Goal: Task Accomplishment & Management: Manage account settings

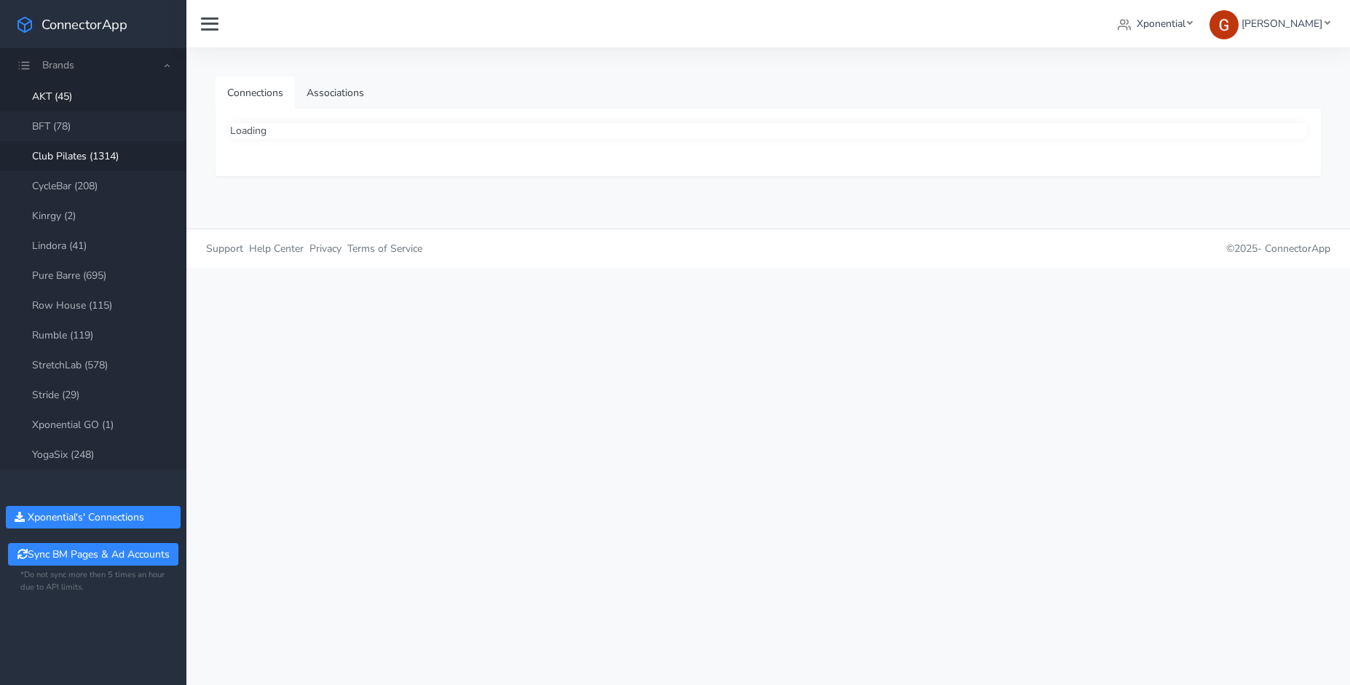
click at [66, 154] on link "Club Pilates (1314)" at bounding box center [93, 156] width 186 height 30
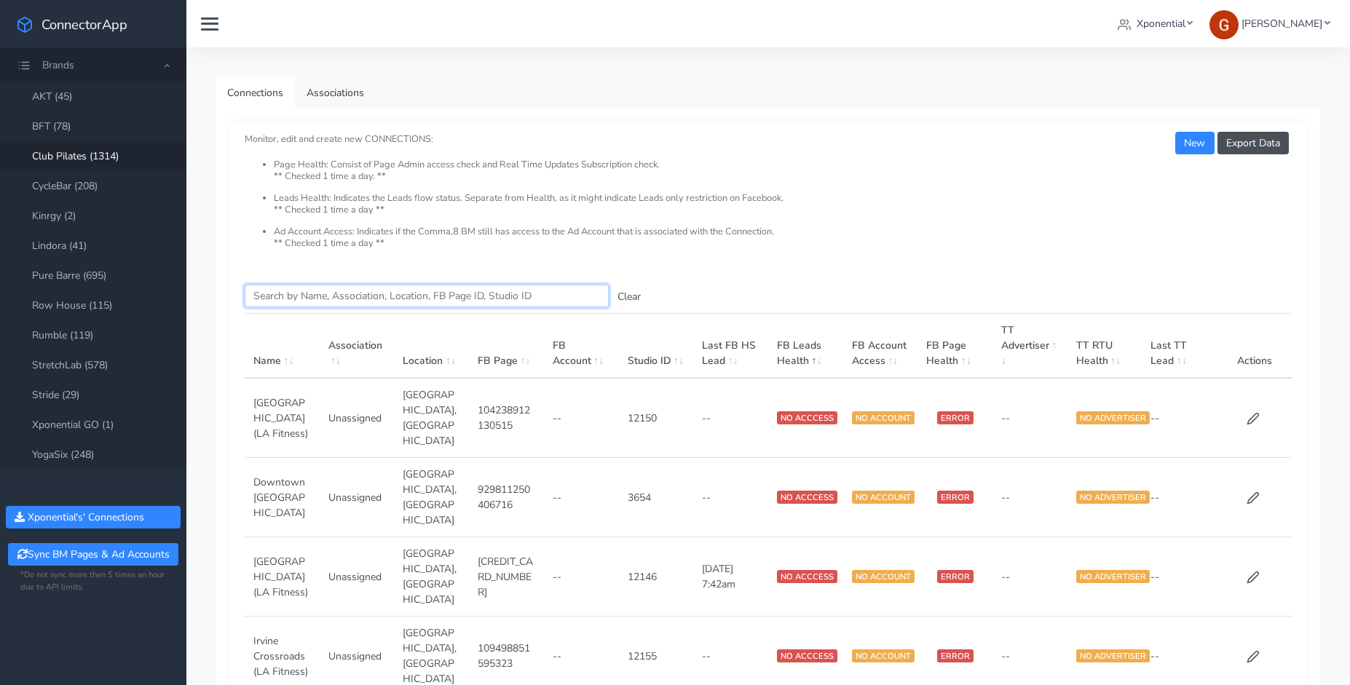
click at [368, 295] on input "Search this table" at bounding box center [427, 296] width 364 height 23
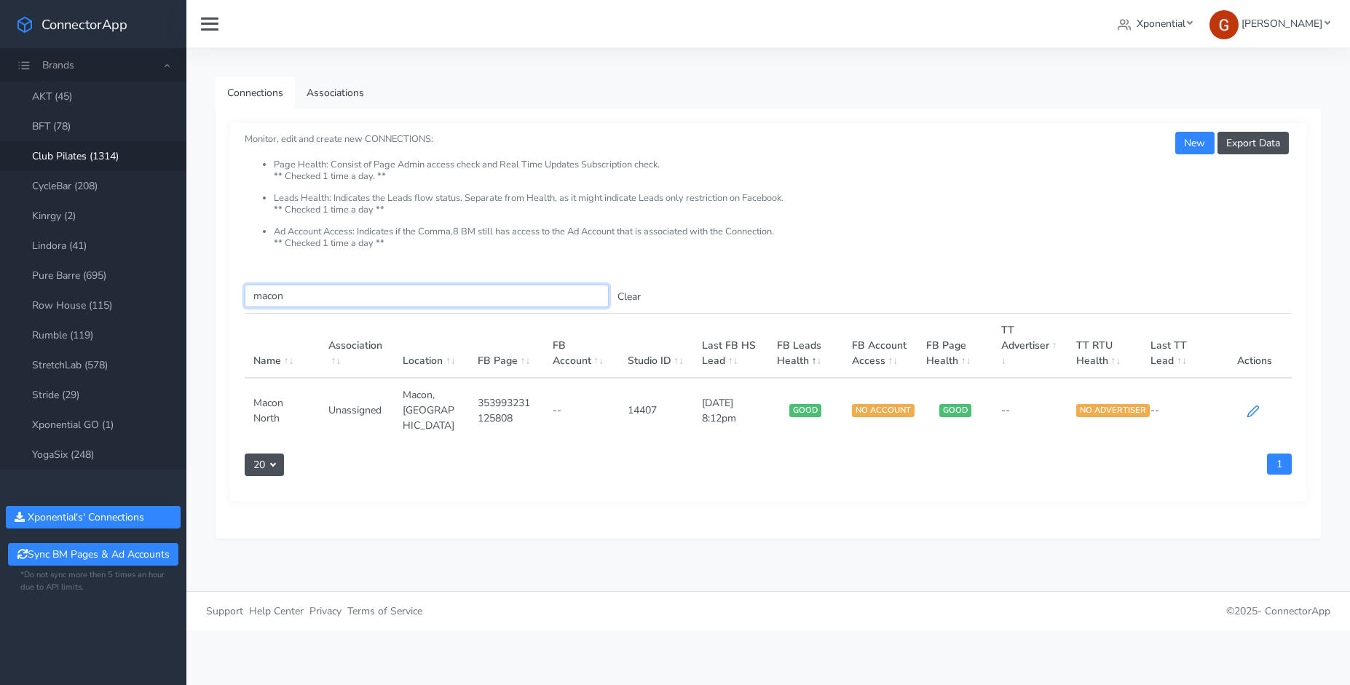
type input "macon"
click at [1247, 405] on icon at bounding box center [1253, 411] width 13 height 13
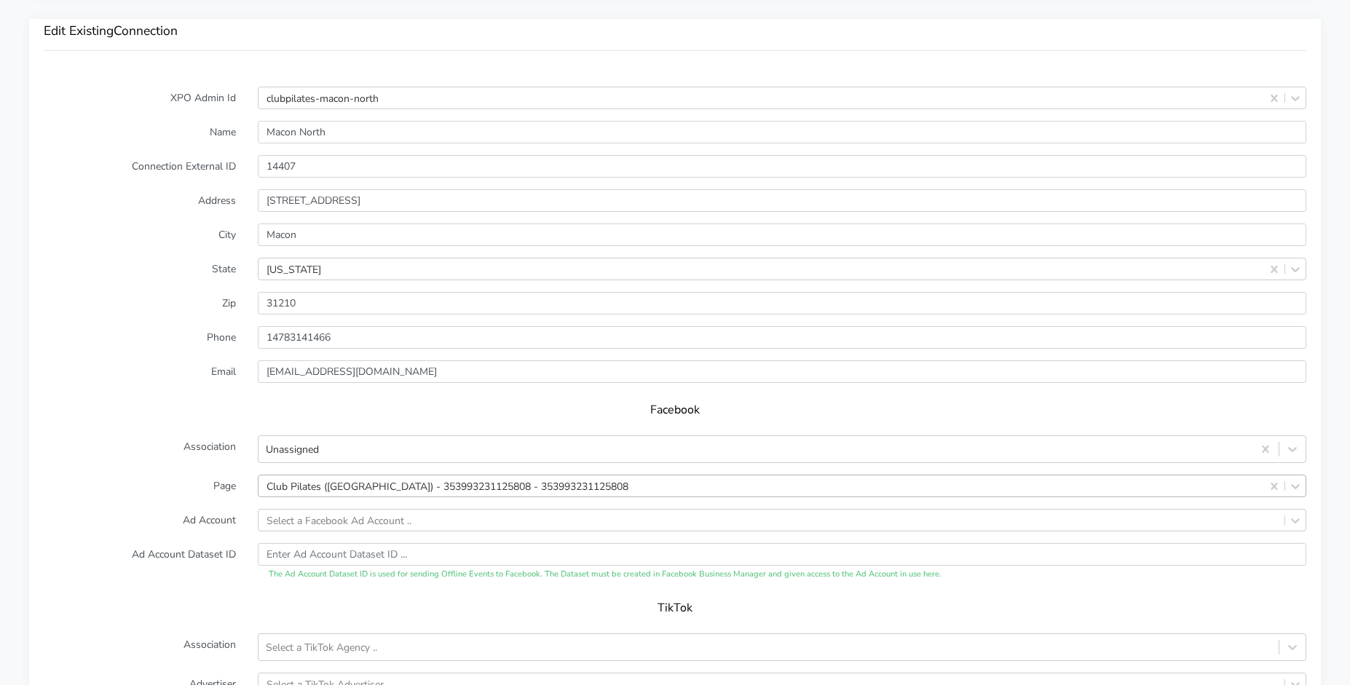
scroll to position [1085, 0]
click at [312, 520] on div "Select a Facebook Ad Account .." at bounding box center [782, 519] width 1049 height 23
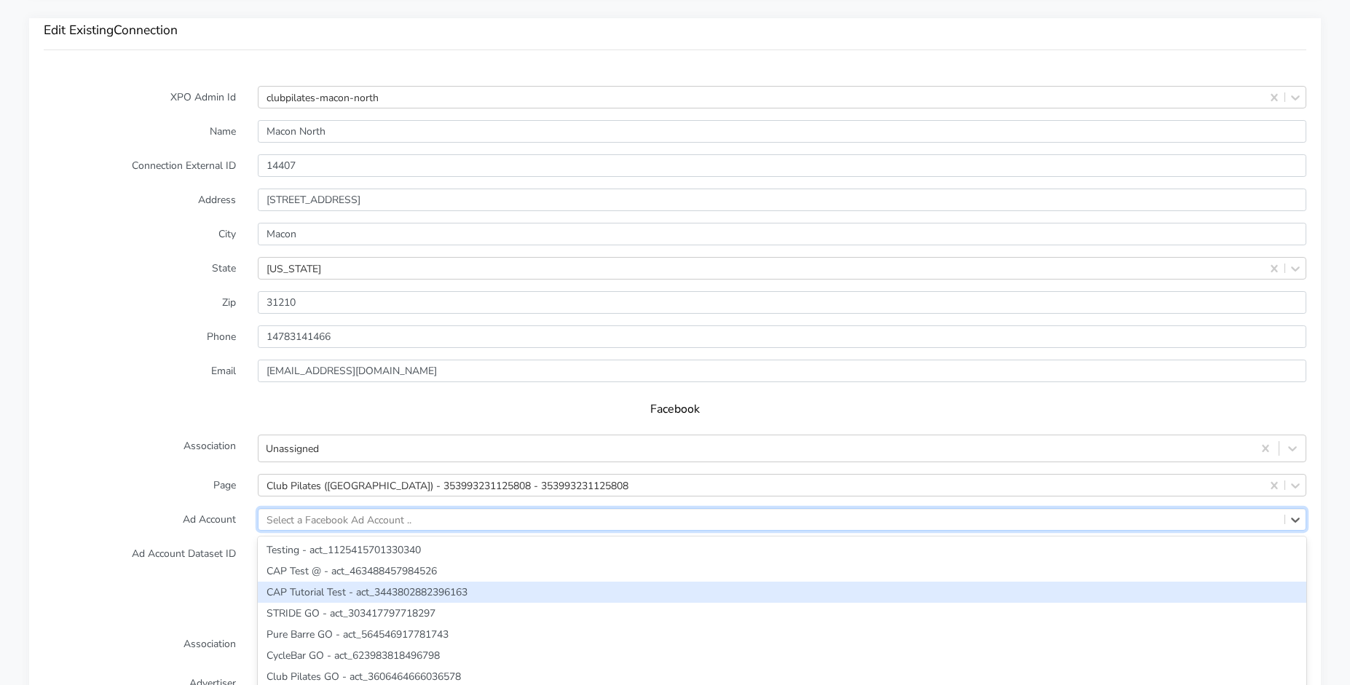
scroll to position [1161, 0]
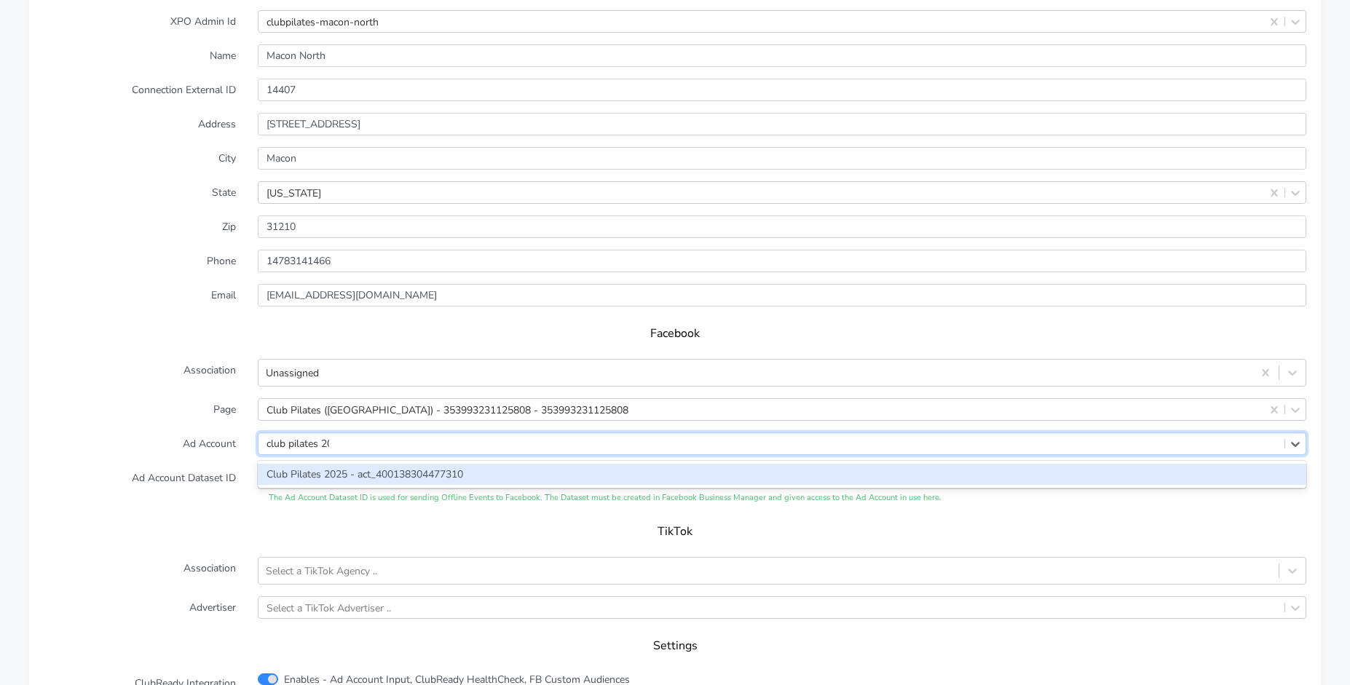
type input "club pilates 202"
click at [352, 473] on div "Club Pilates 2025 - act_400138304477310" at bounding box center [782, 474] width 1049 height 21
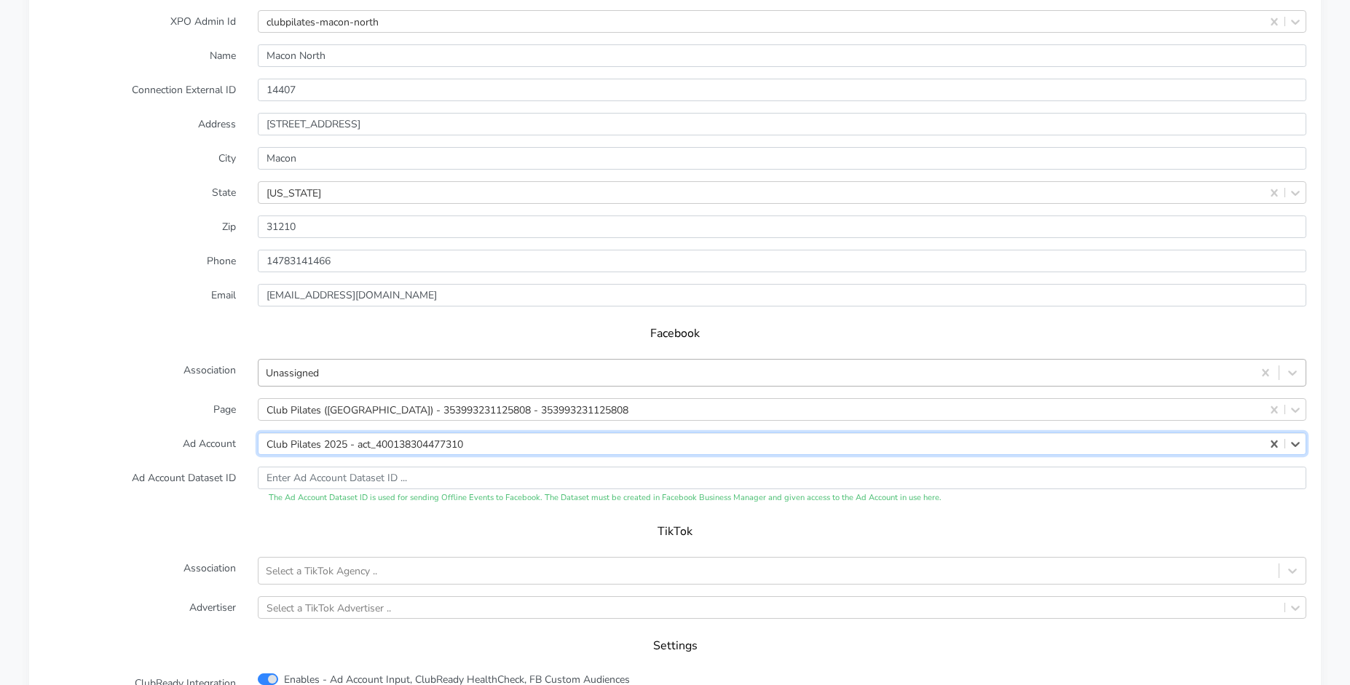
click at [340, 367] on div "Unassigned" at bounding box center [756, 373] width 994 height 24
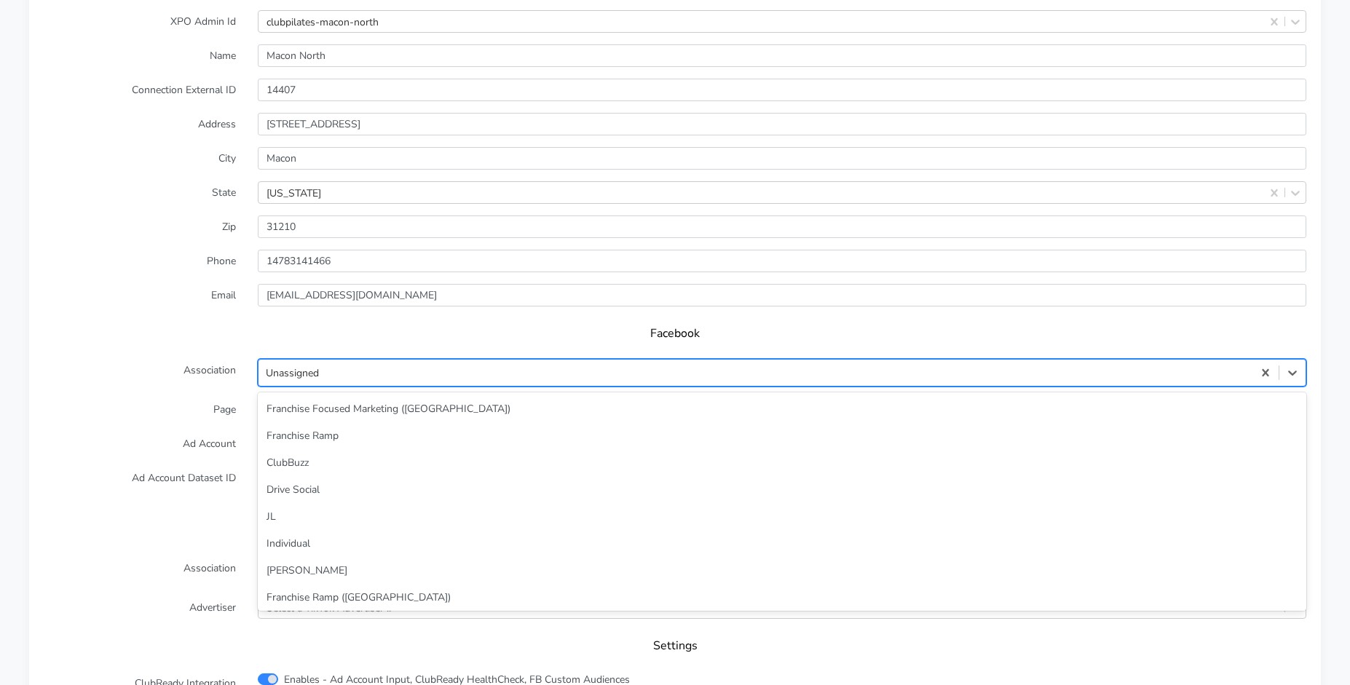
scroll to position [63, 0]
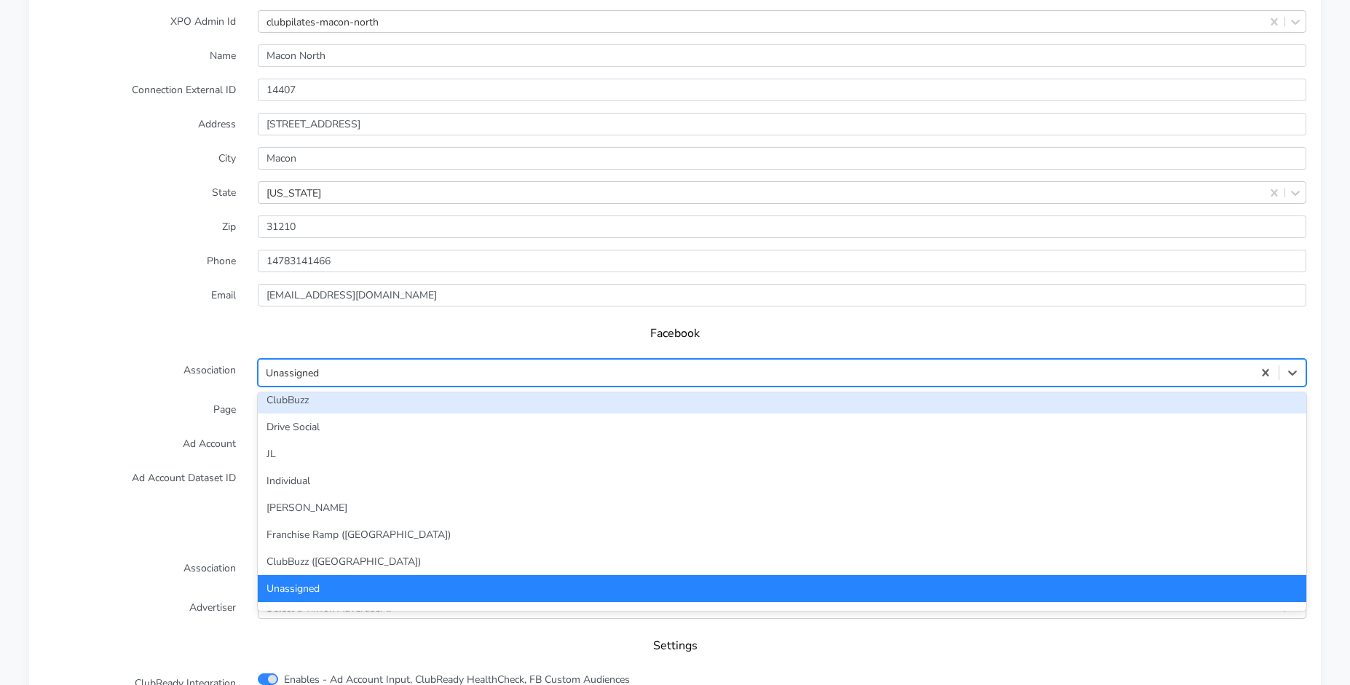
click at [302, 411] on div "ClubBuzz" at bounding box center [782, 400] width 1049 height 27
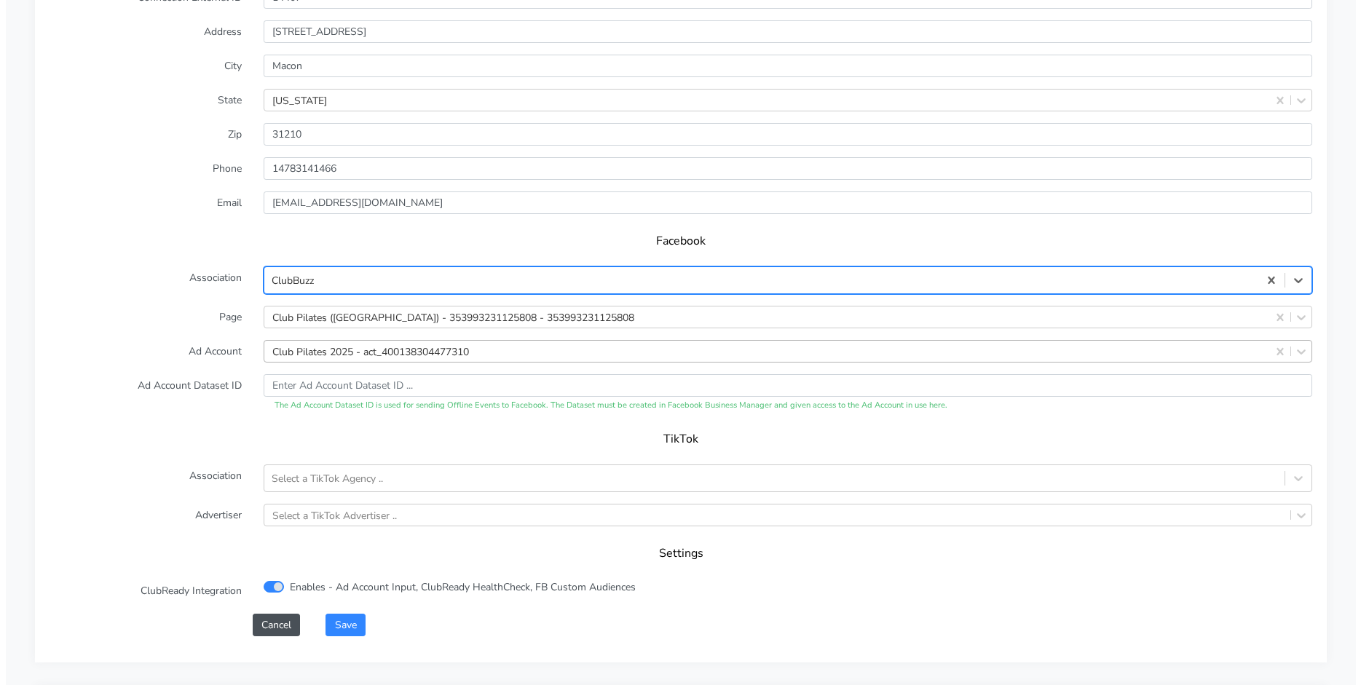
scroll to position [1282, 0]
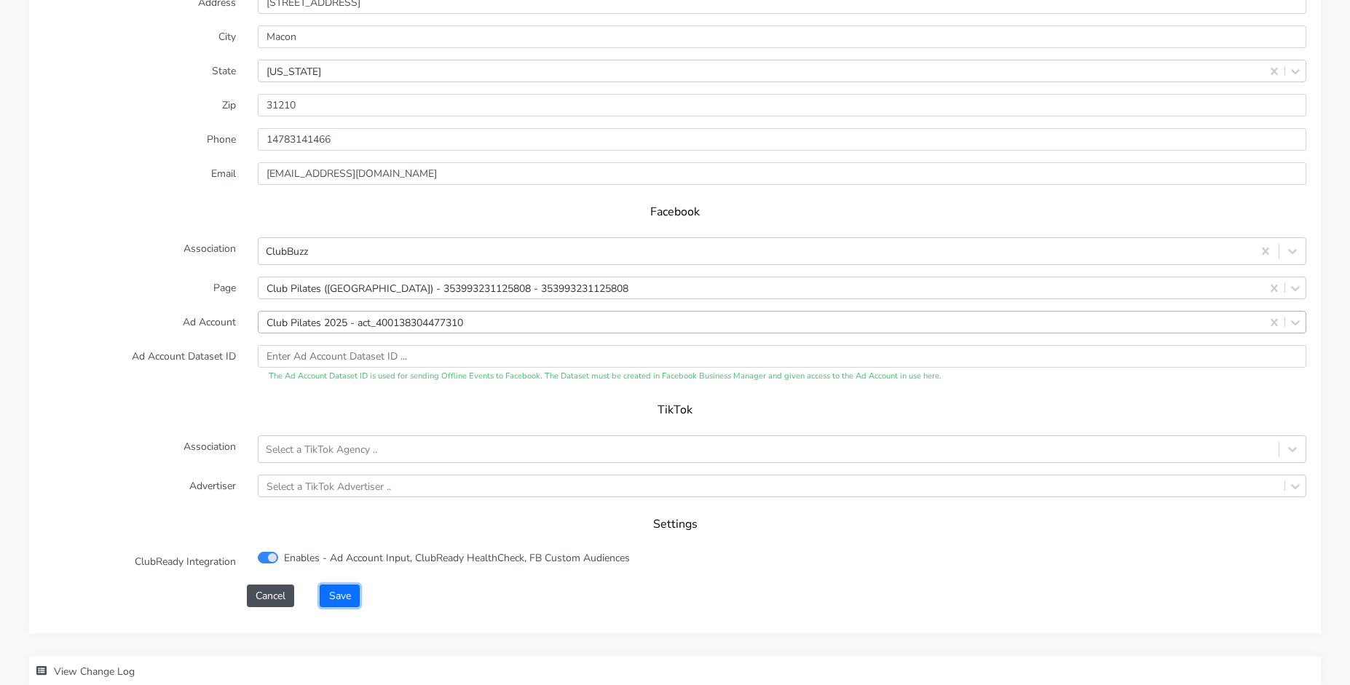
click at [343, 595] on button "Save" at bounding box center [339, 596] width 39 height 23
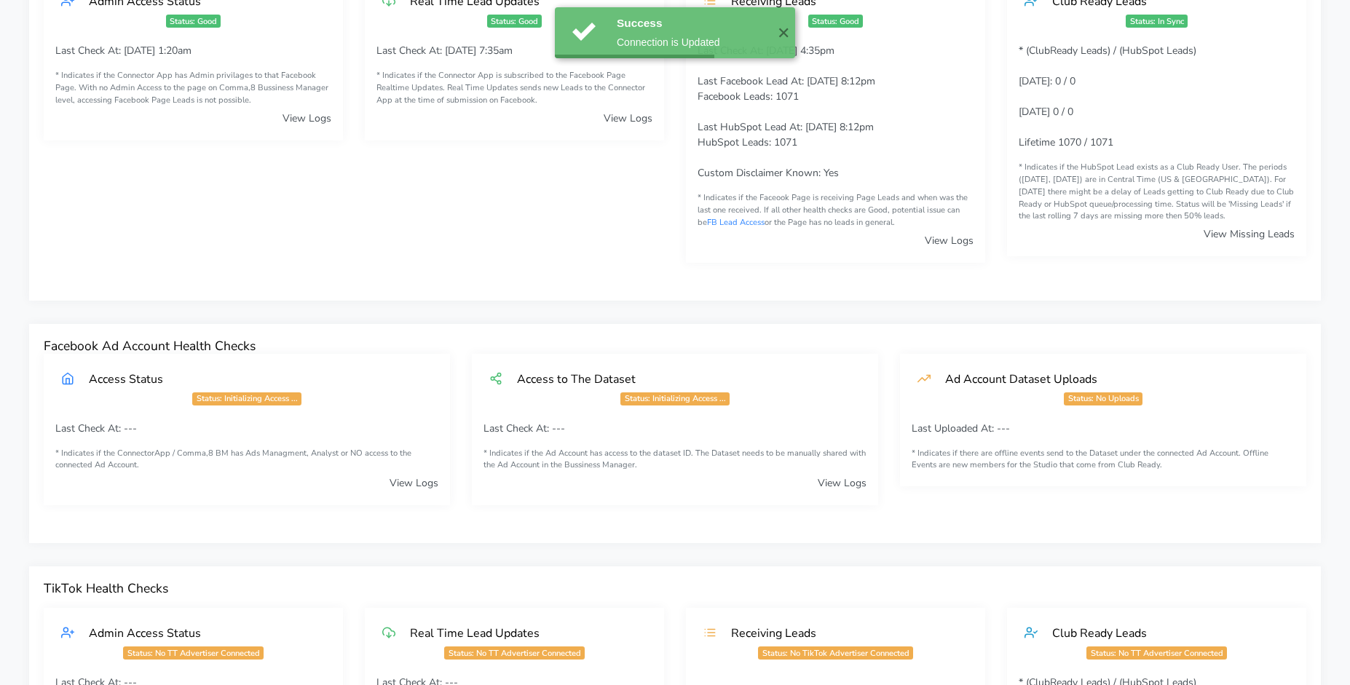
scroll to position [894, 0]
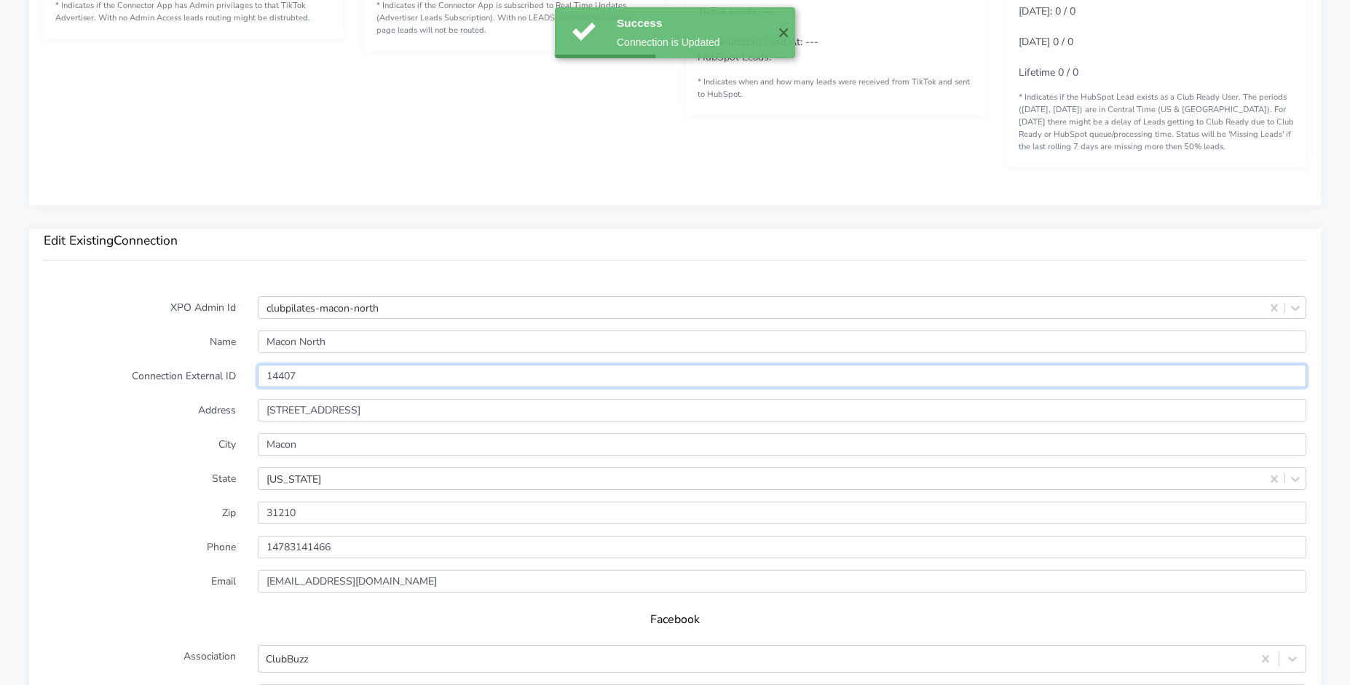
click at [283, 373] on input "14407" at bounding box center [782, 376] width 1049 height 23
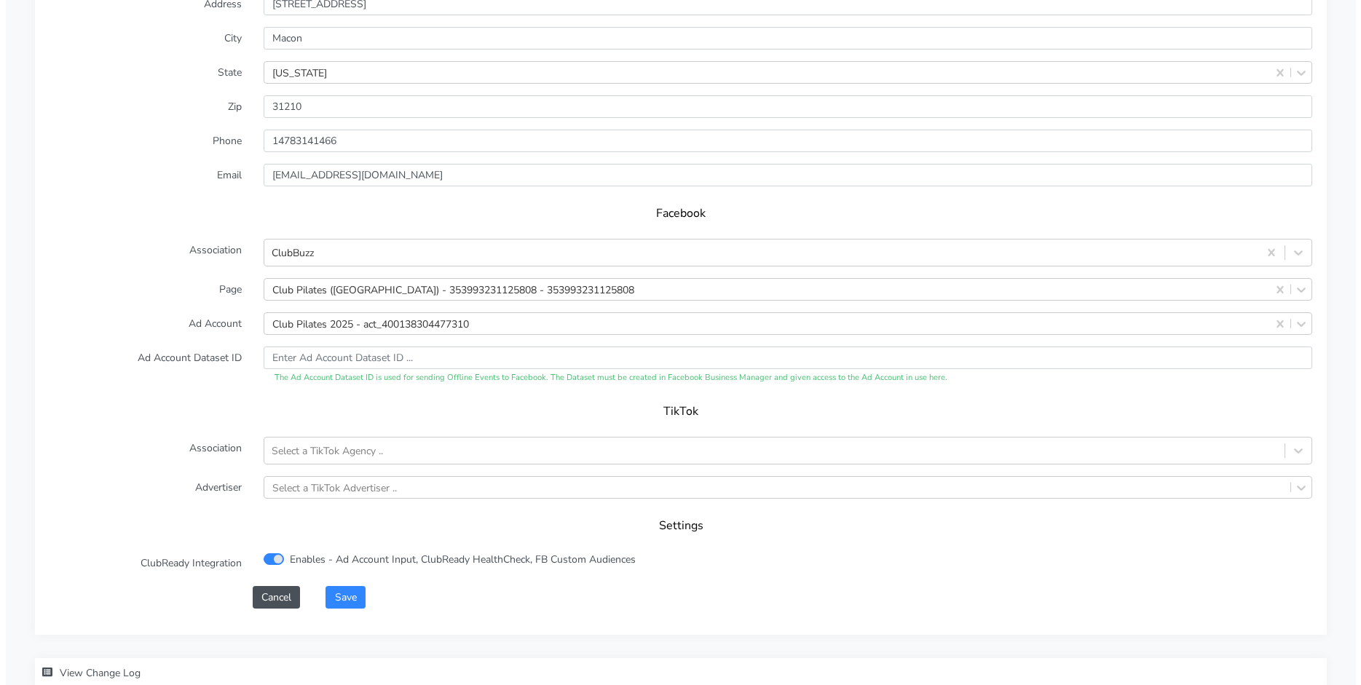
scroll to position [1395, 0]
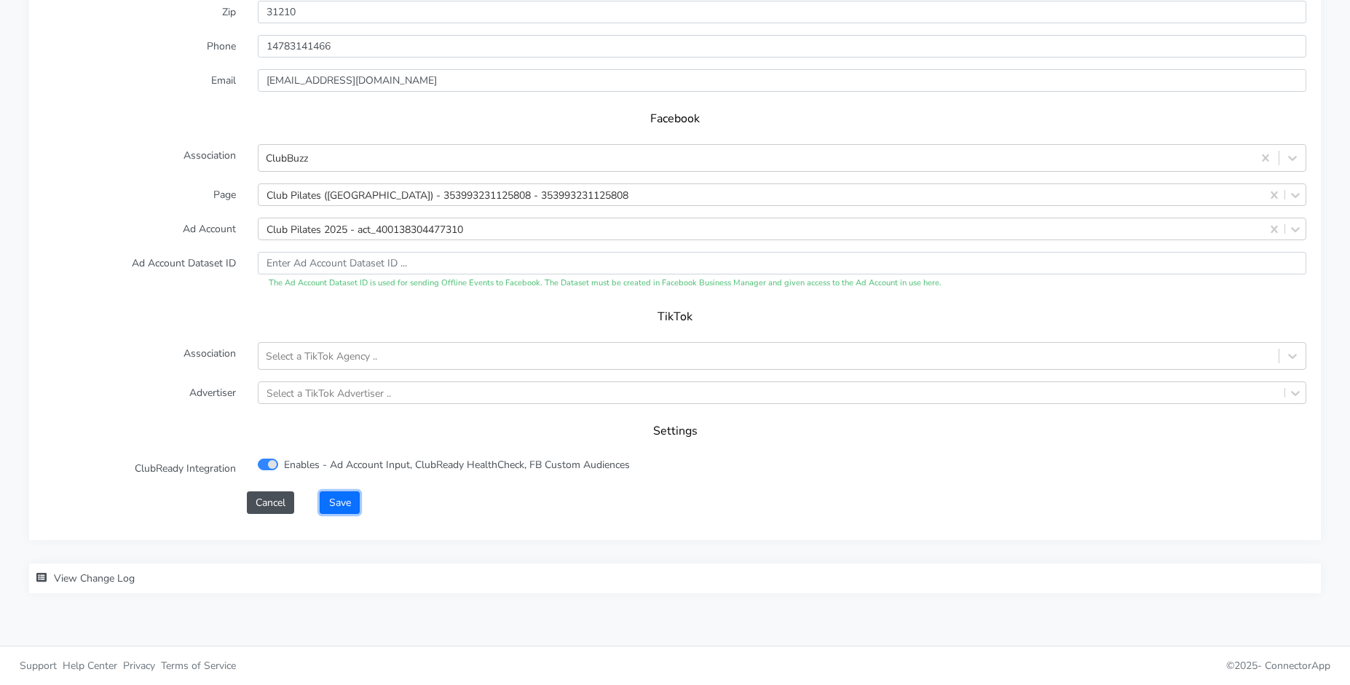
click at [352, 509] on button "Save" at bounding box center [339, 503] width 39 height 23
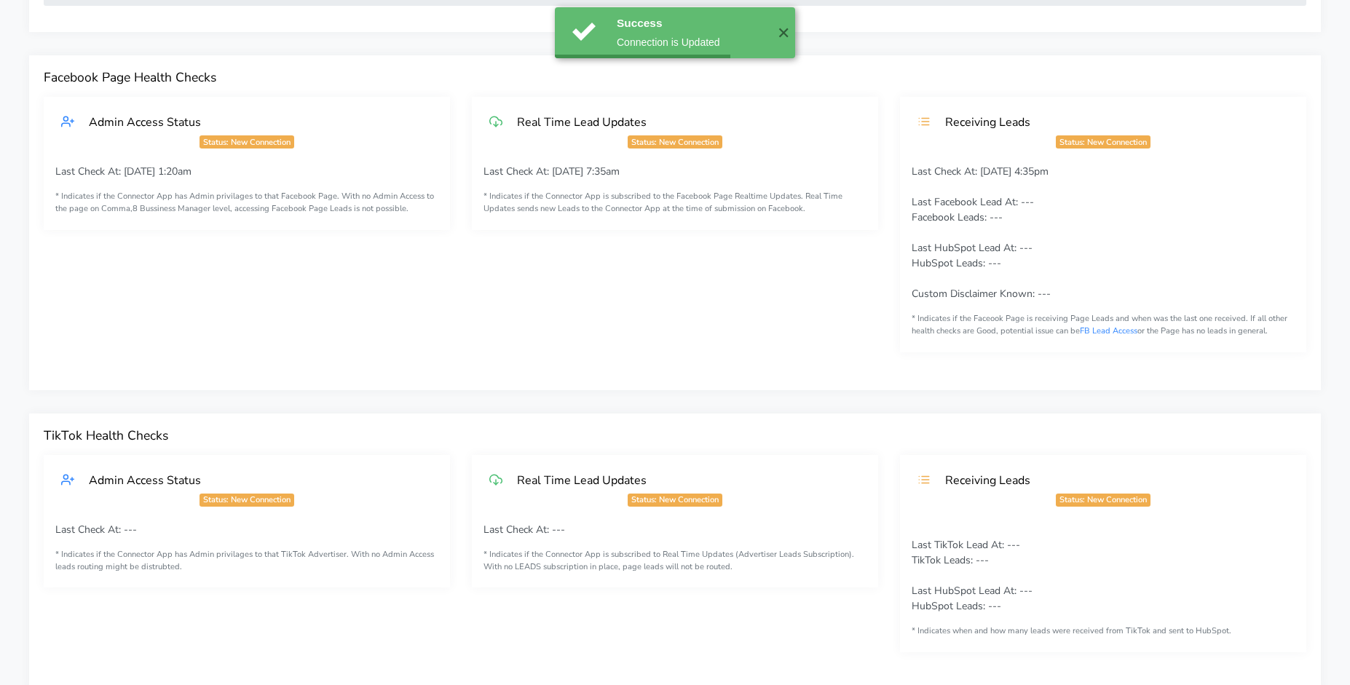
scroll to position [0, 0]
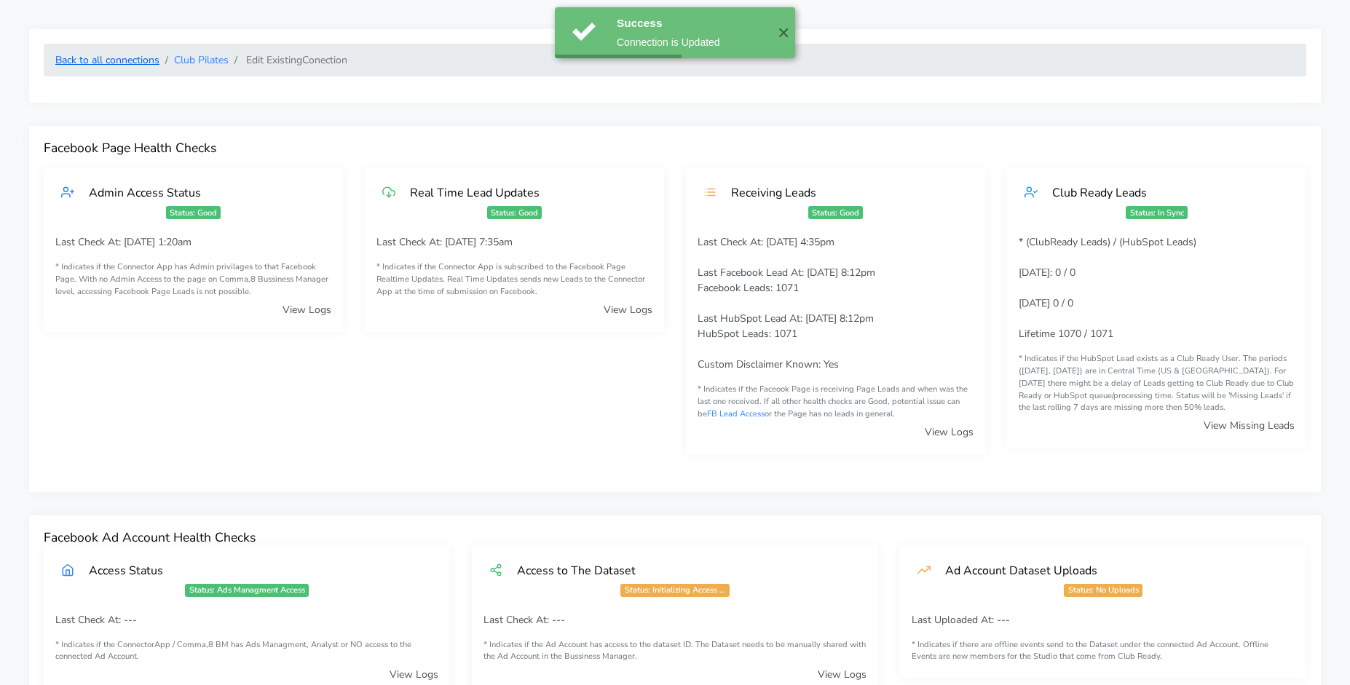
click at [118, 56] on link "Back to all connections" at bounding box center [107, 60] width 104 height 14
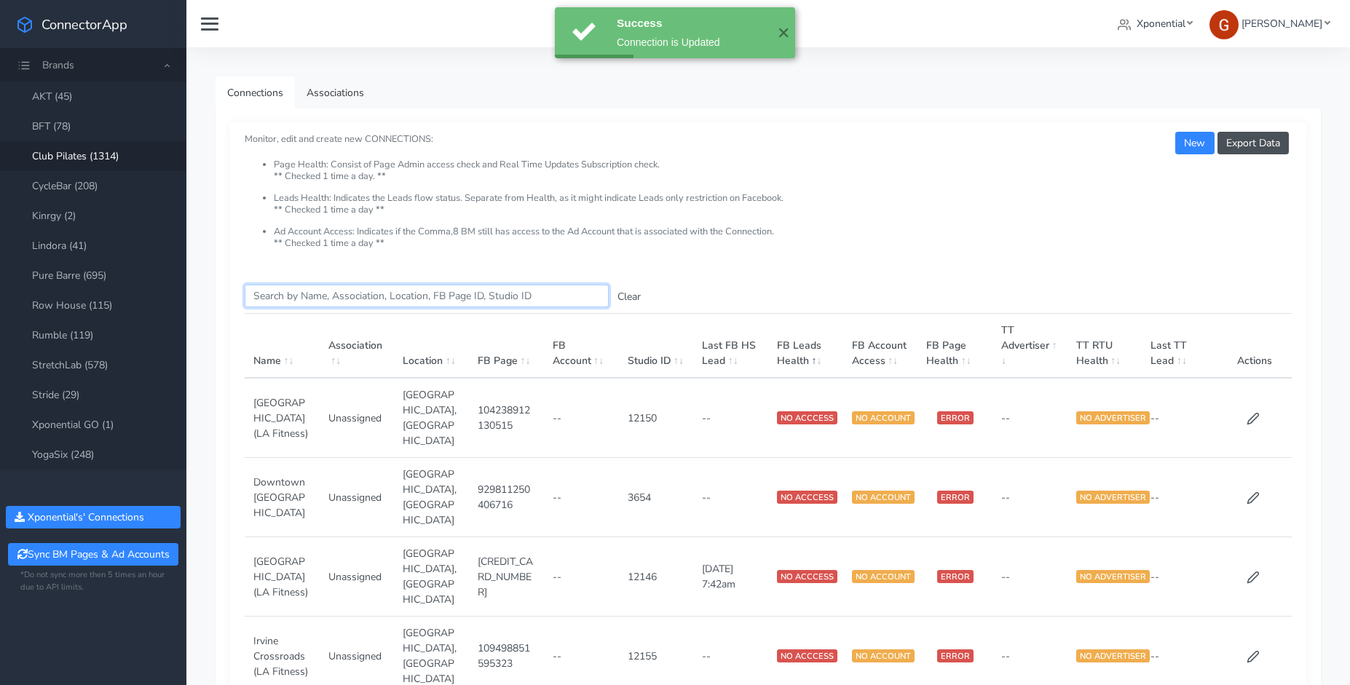
click at [348, 299] on input "Search this table" at bounding box center [427, 296] width 364 height 23
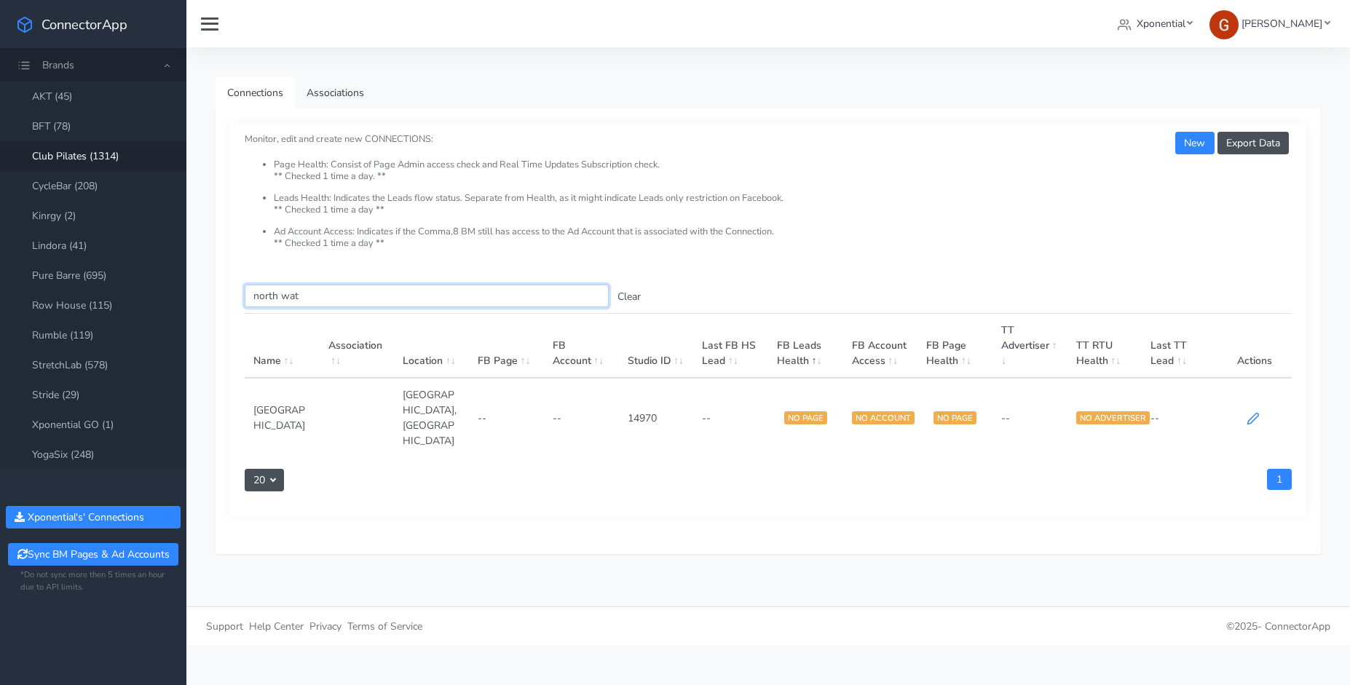
type input "north wat"
click at [1255, 412] on icon at bounding box center [1253, 418] width 13 height 13
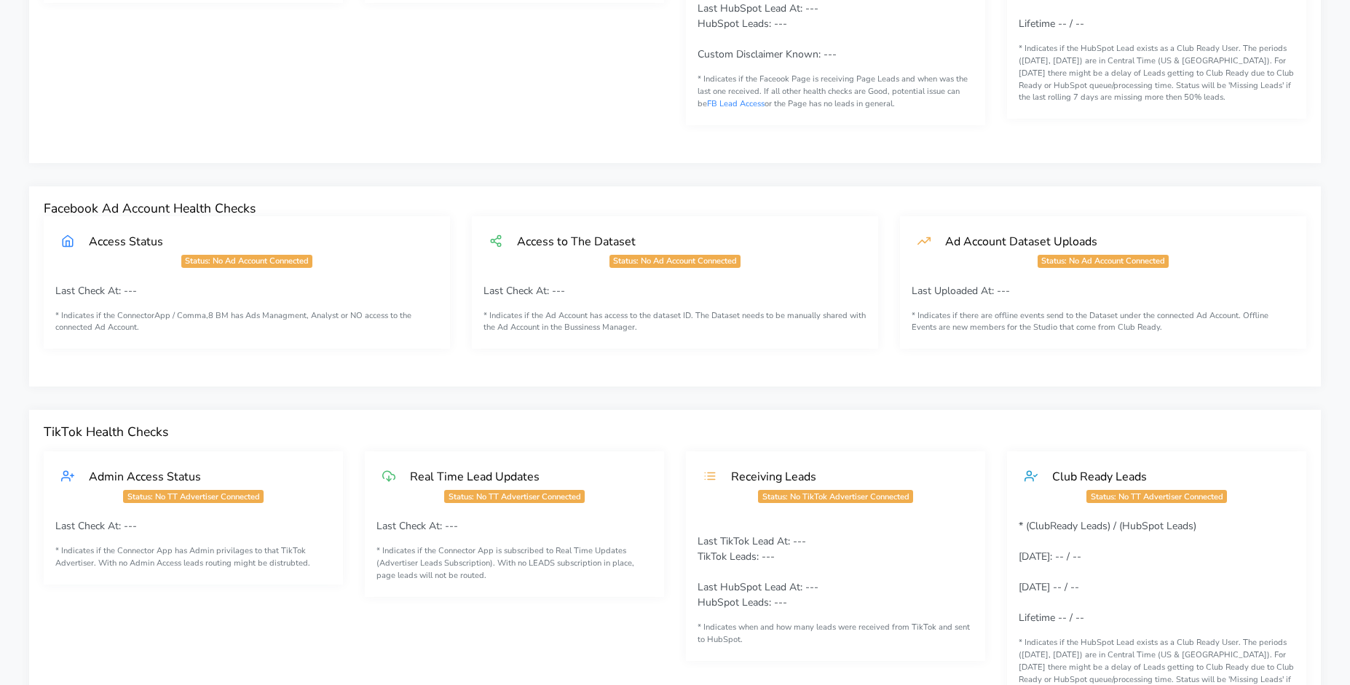
scroll to position [809, 0]
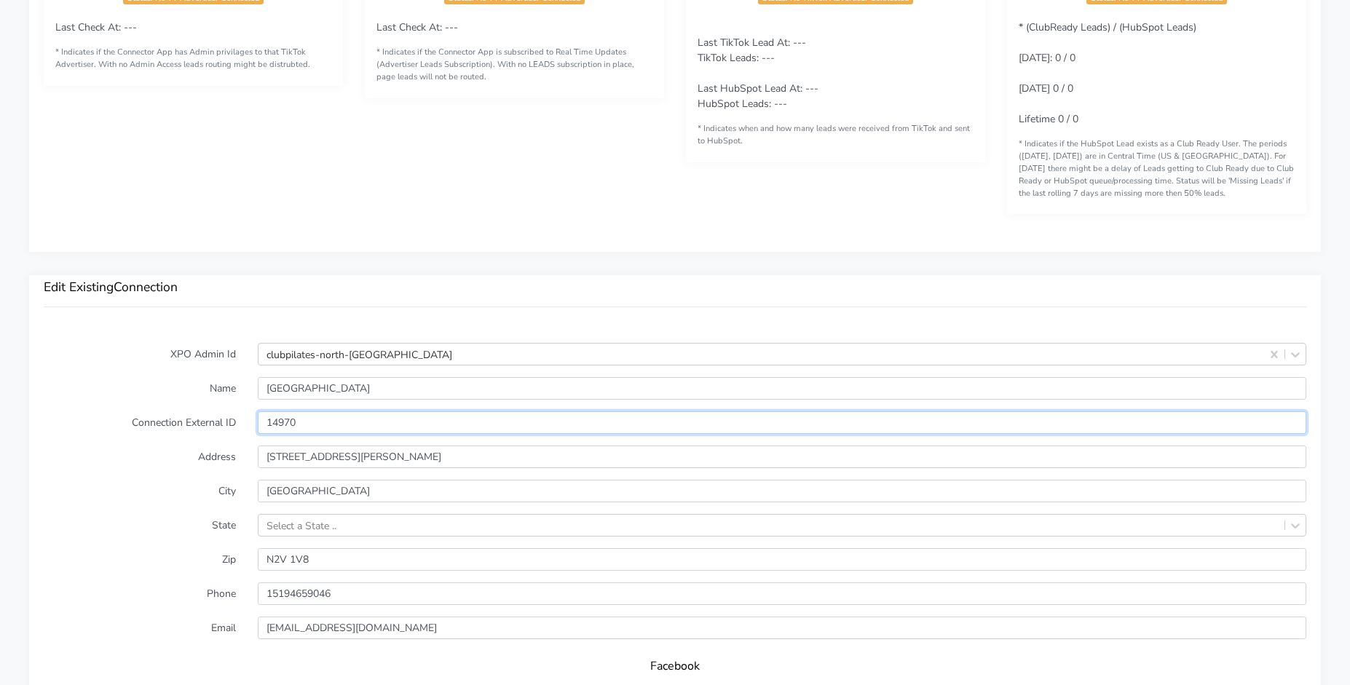
click at [279, 427] on input "14970" at bounding box center [782, 422] width 1049 height 23
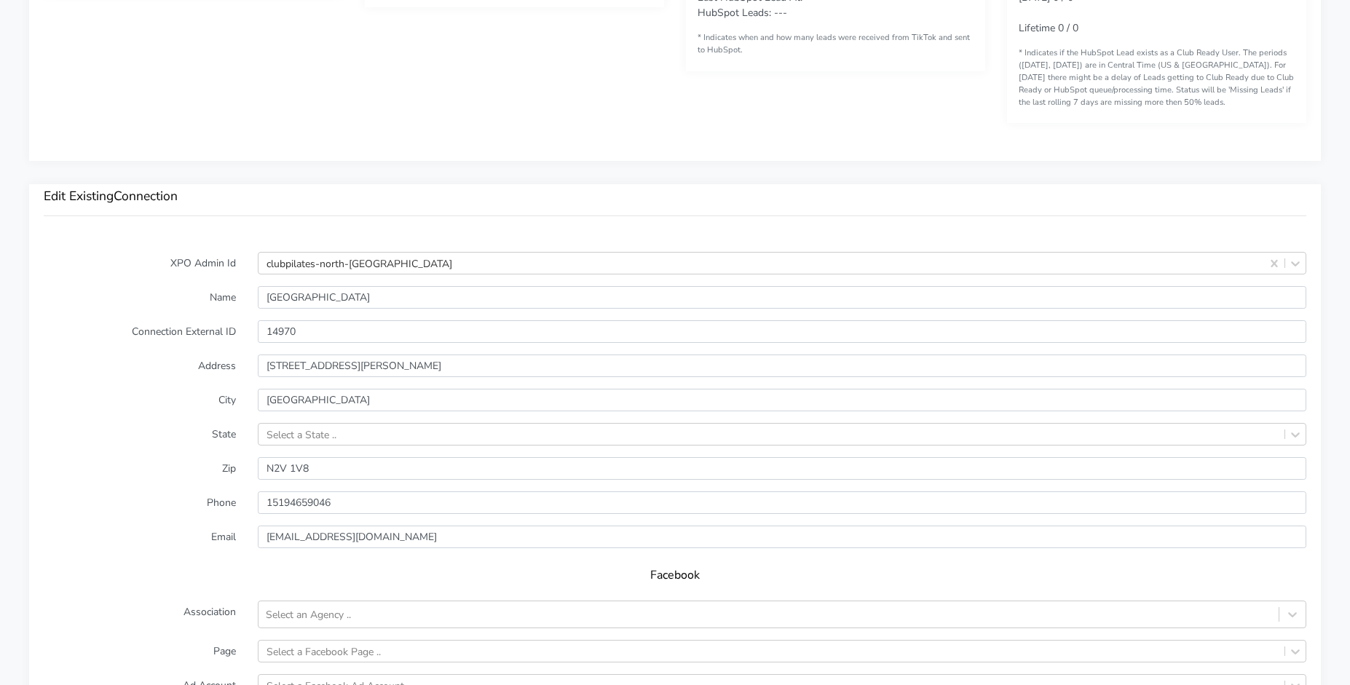
scroll to position [1304, 0]
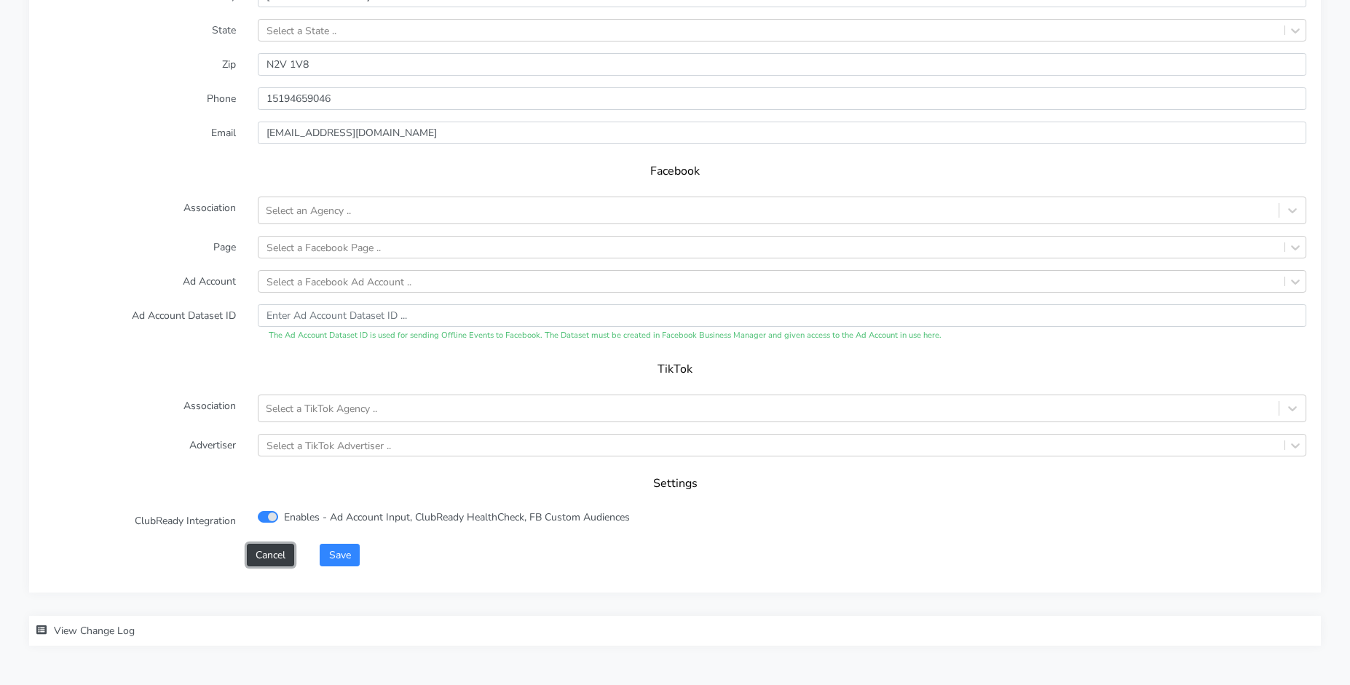
click at [265, 550] on button "Cancel" at bounding box center [270, 555] width 47 height 23
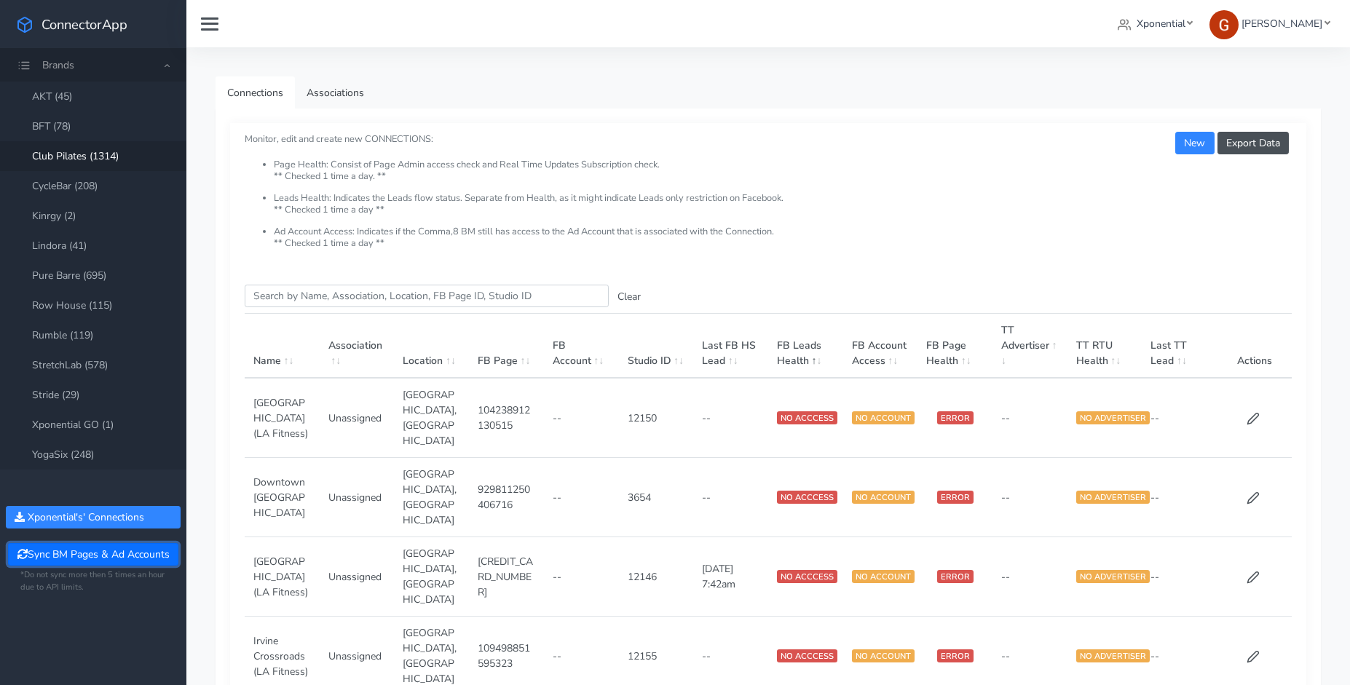
click at [78, 551] on button "Sync BM Pages & Ad Accounts" at bounding box center [93, 554] width 170 height 23
click at [388, 296] on input "Search this table" at bounding box center [427, 296] width 364 height 23
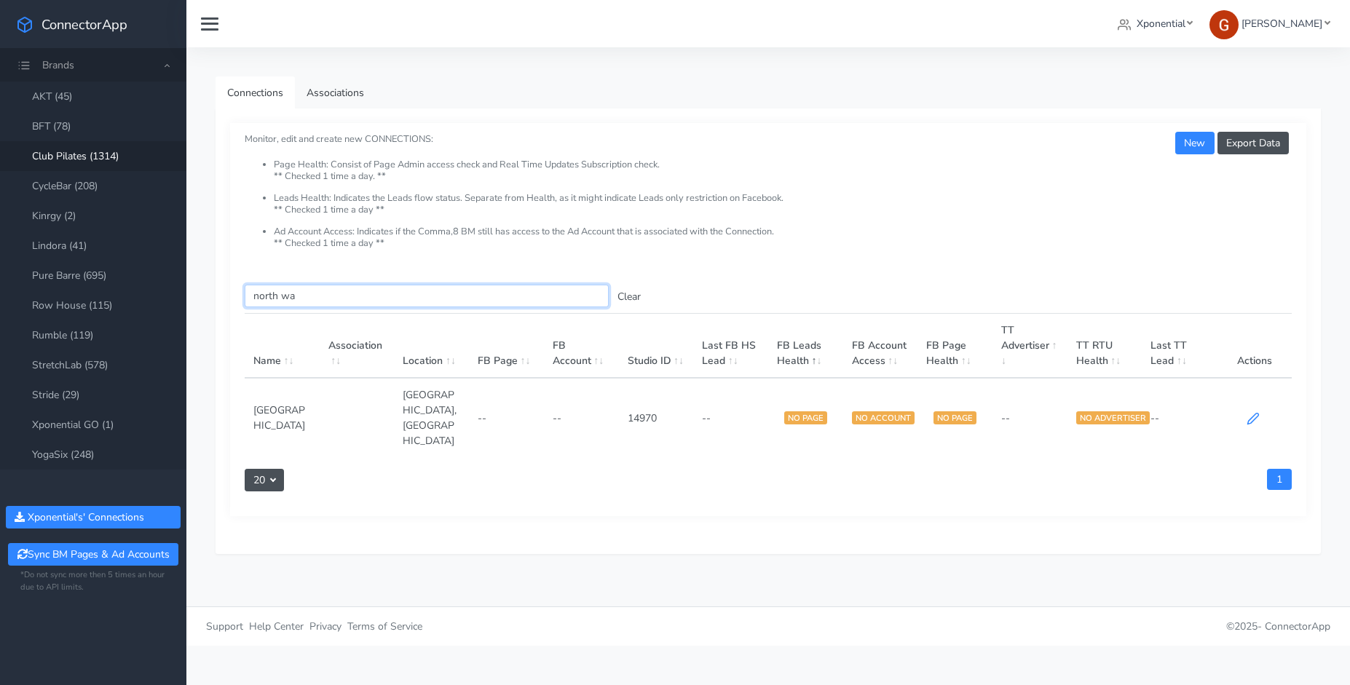
type input "north wa"
click at [1255, 412] on icon at bounding box center [1253, 418] width 13 height 13
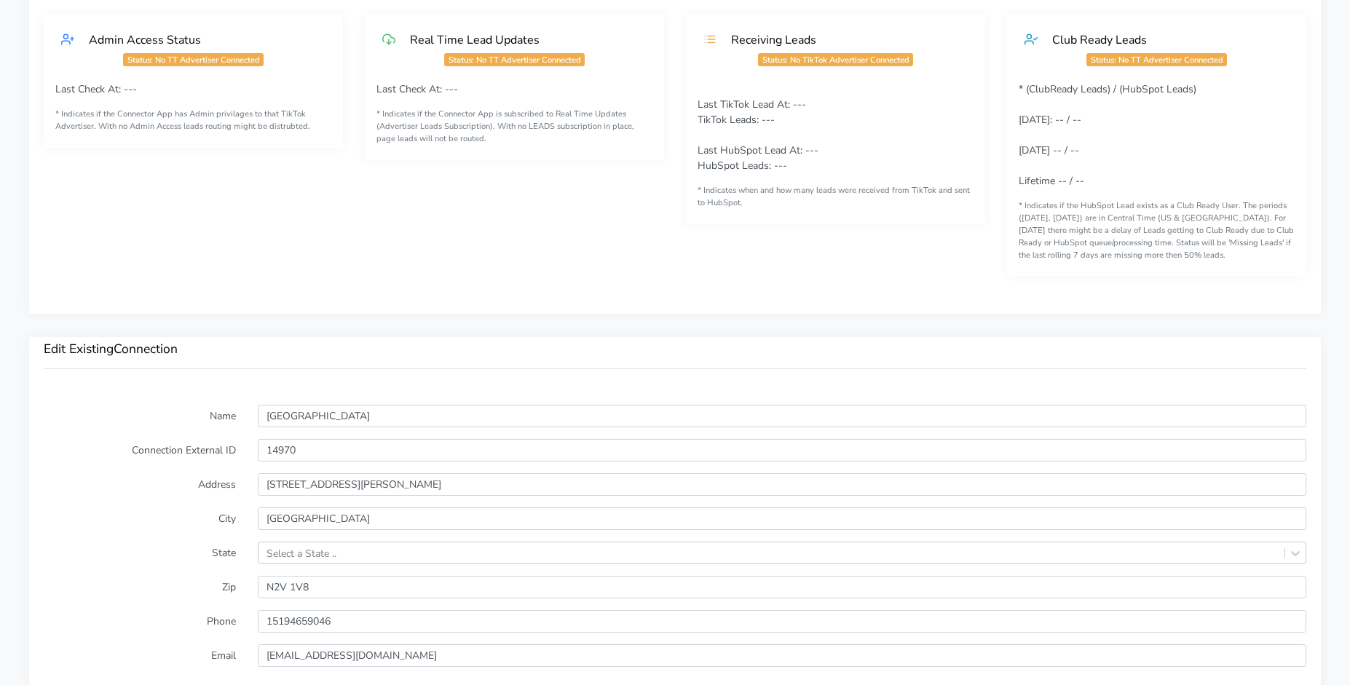
scroll to position [1012, 0]
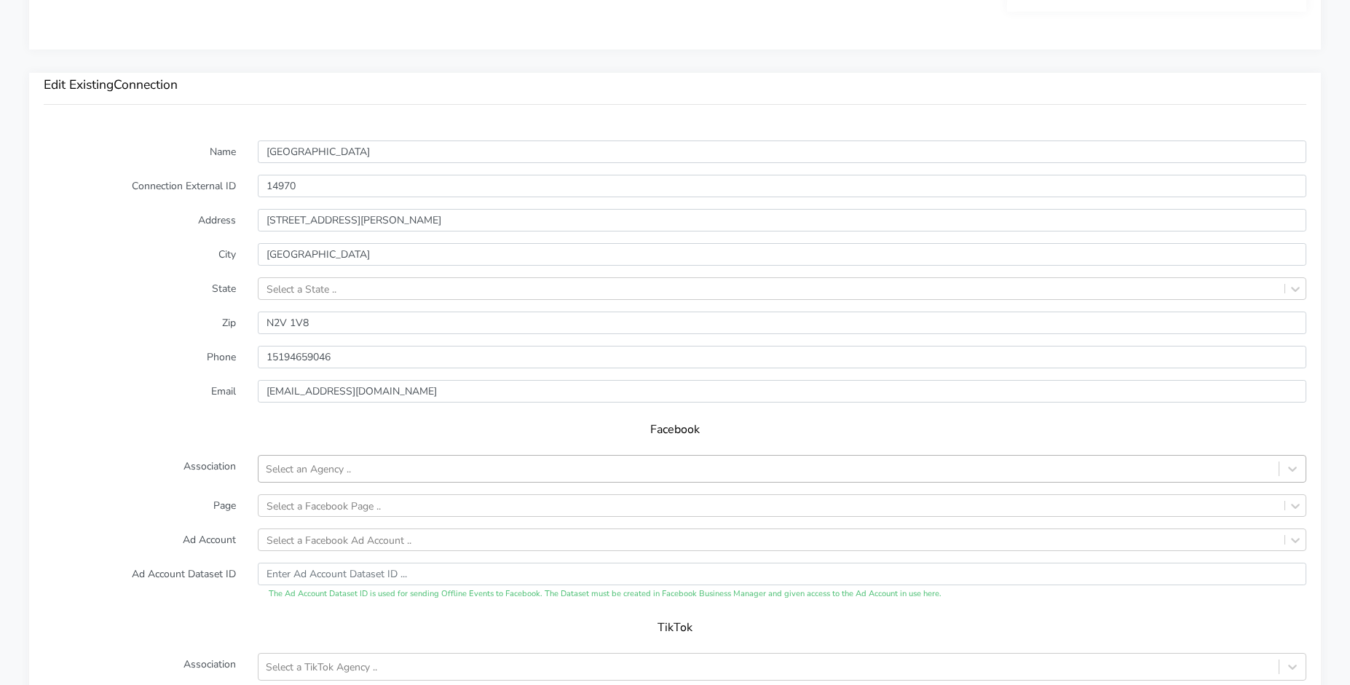
click at [325, 466] on div "Select an Agency .." at bounding box center [782, 469] width 1049 height 28
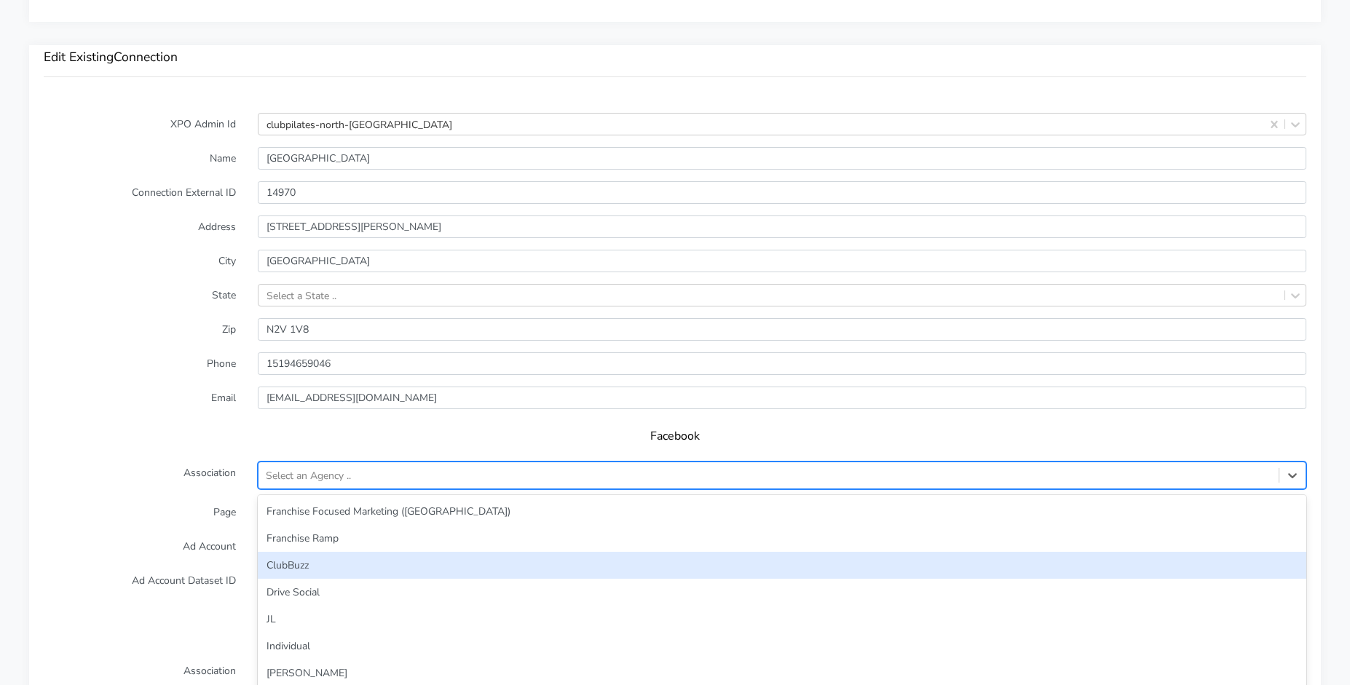
click at [304, 568] on div "ClubBuzz" at bounding box center [782, 565] width 1049 height 27
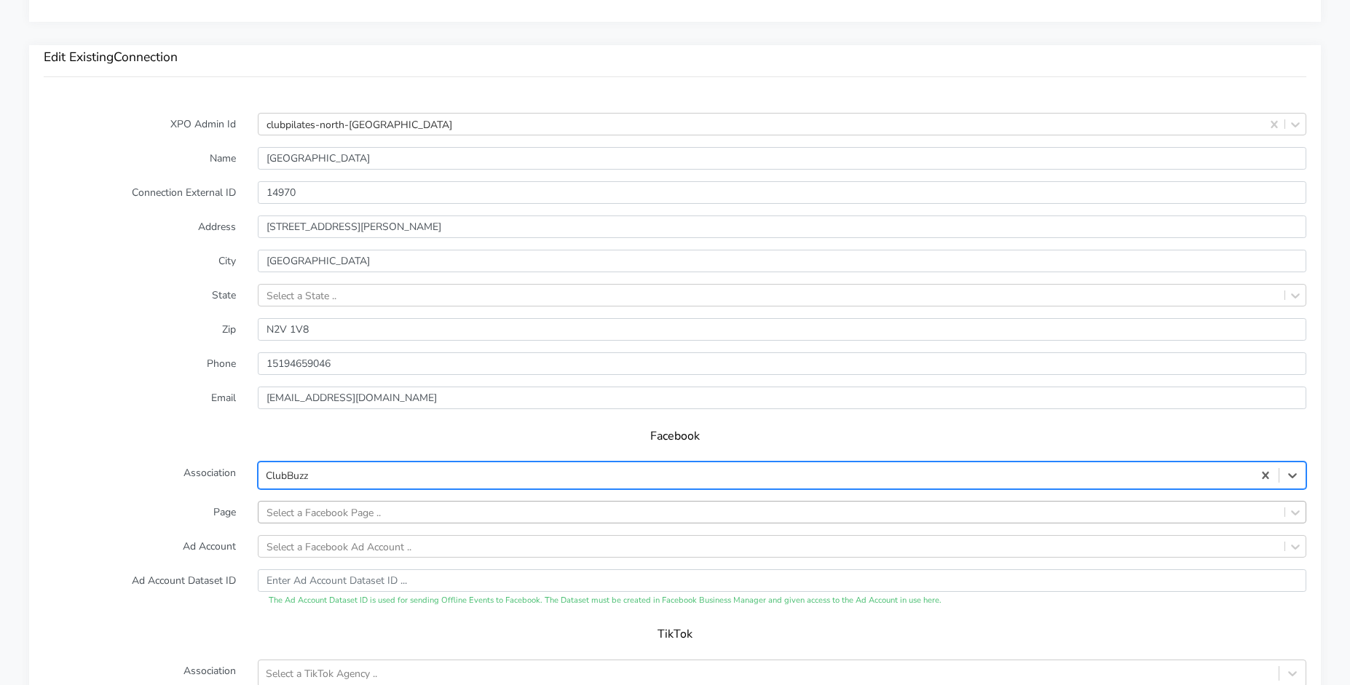
click at [318, 507] on div "Select a Facebook Page .." at bounding box center [782, 512] width 1049 height 23
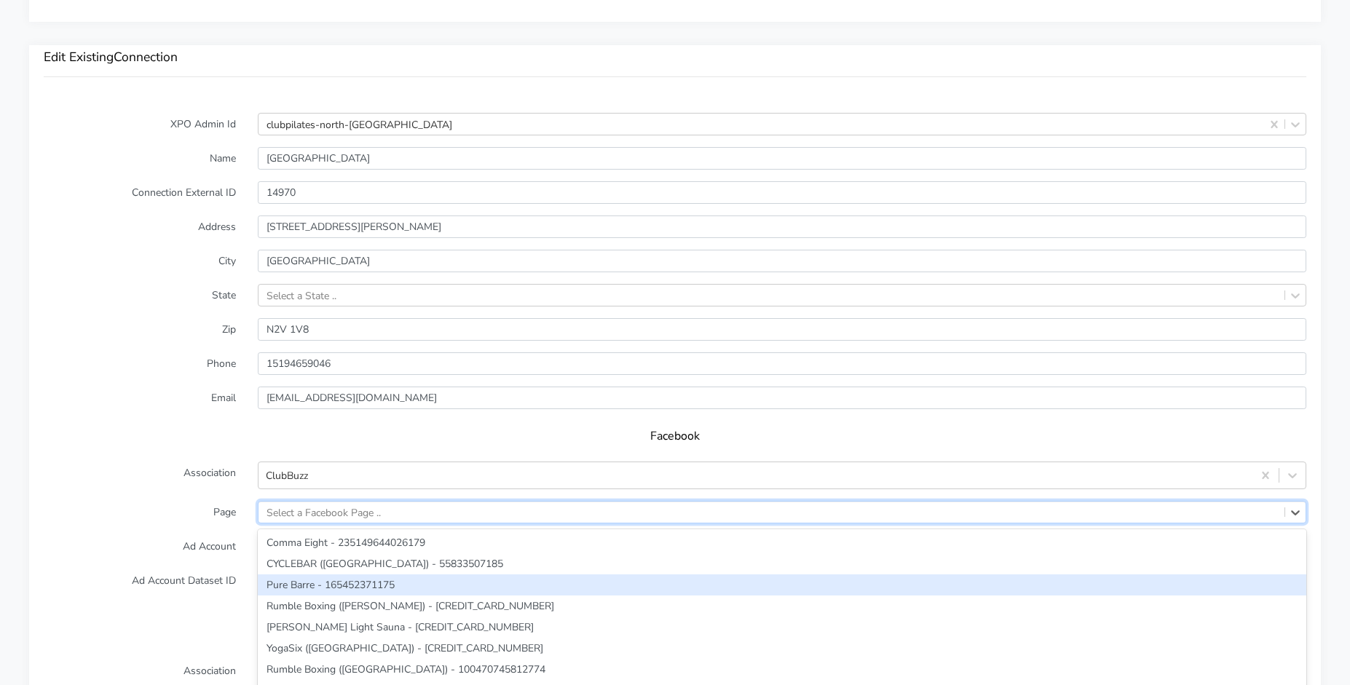
scroll to position [1108, 0]
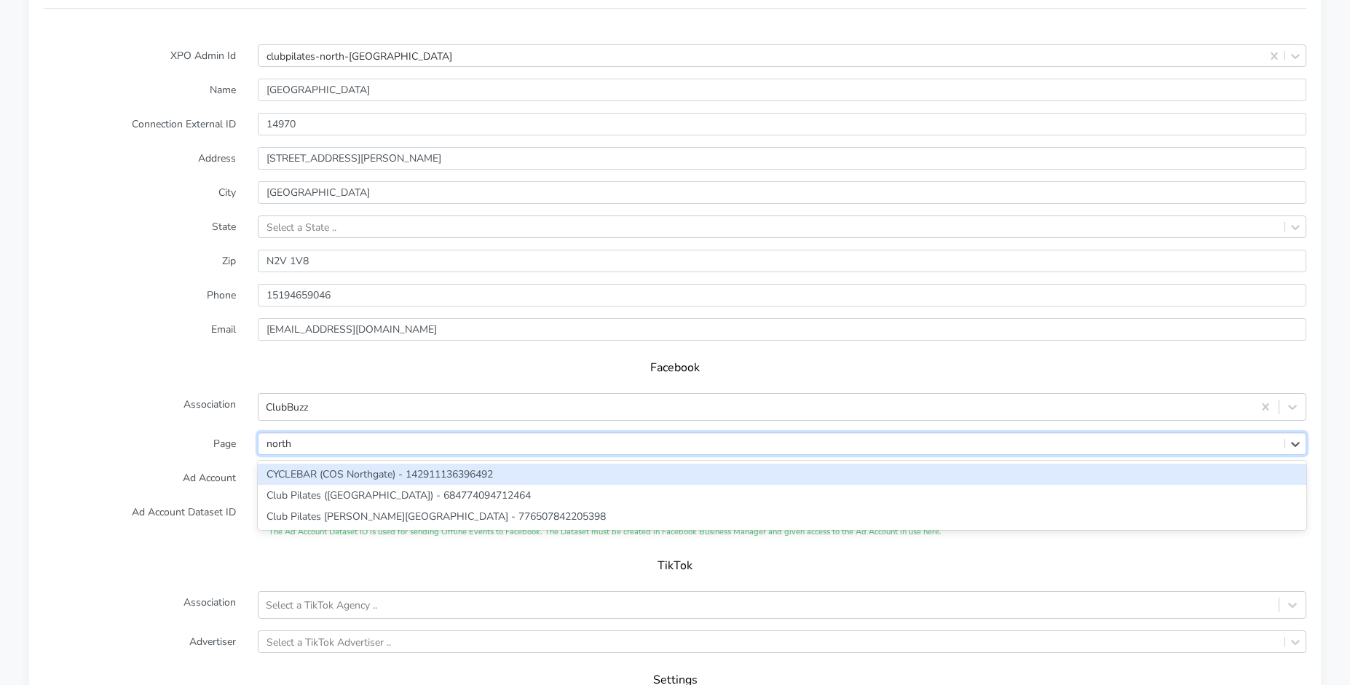
type input "north w"
click at [345, 481] on div "Club Pilates ([GEOGRAPHIC_DATA]) - 684774094712464" at bounding box center [782, 474] width 1049 height 21
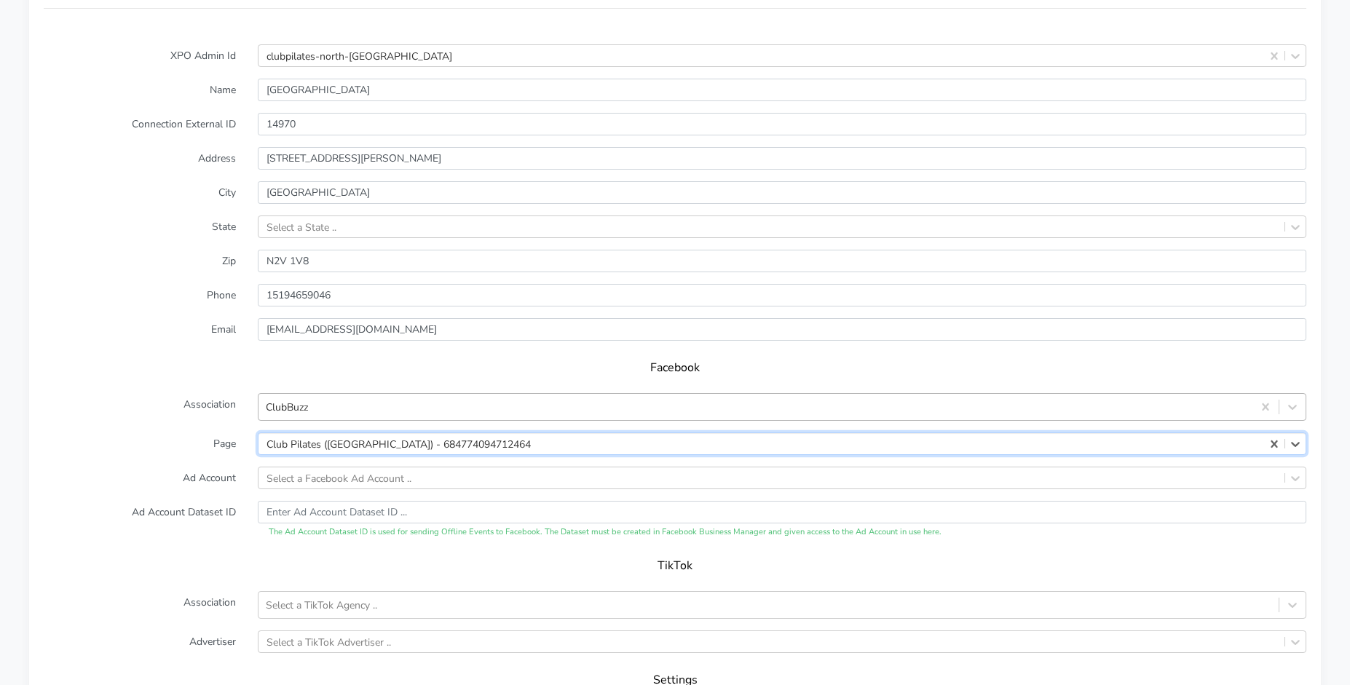
click at [322, 403] on div "ClubBuzz" at bounding box center [756, 407] width 994 height 24
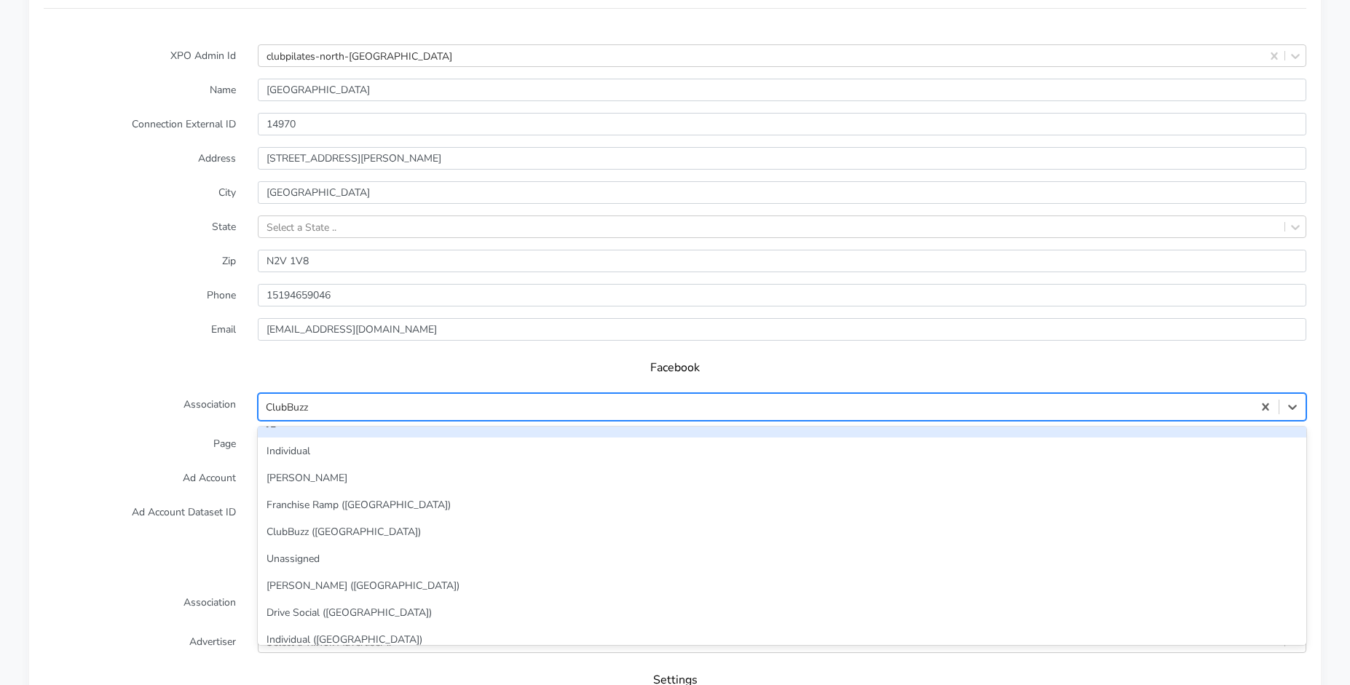
scroll to position [130, 0]
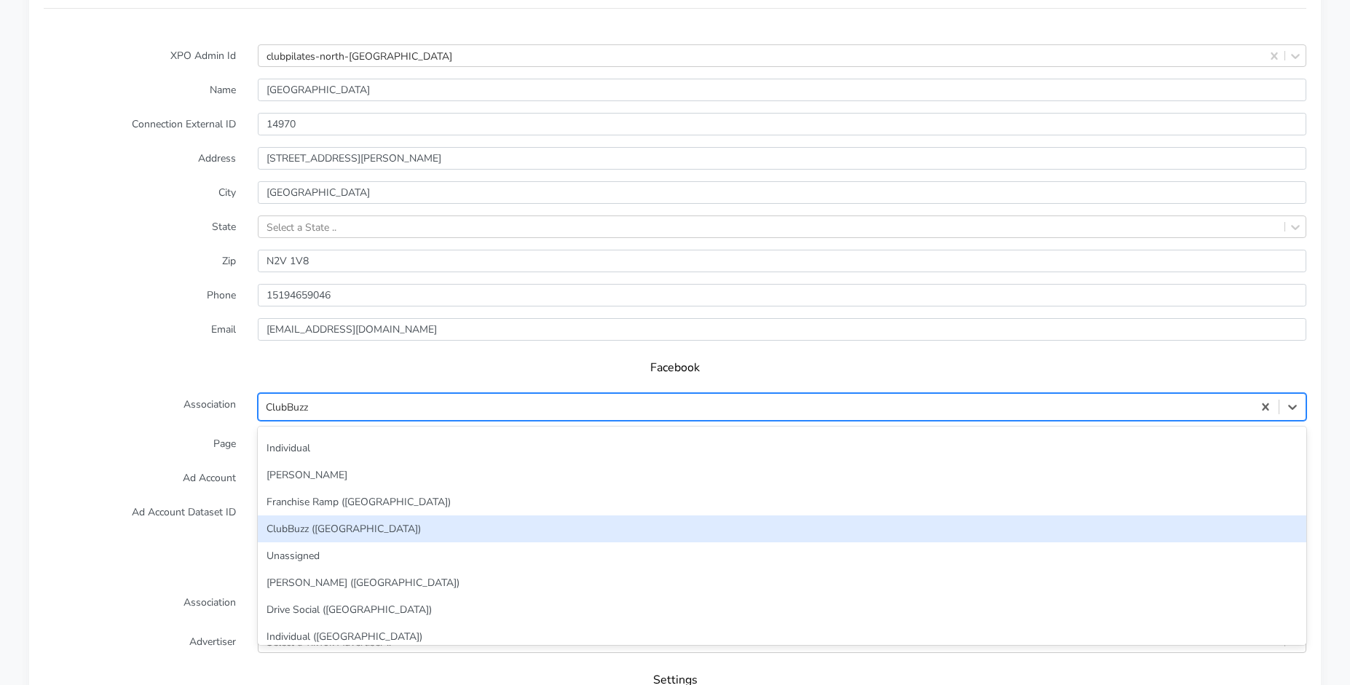
click at [333, 532] on div "ClubBuzz ([GEOGRAPHIC_DATA])" at bounding box center [782, 529] width 1049 height 27
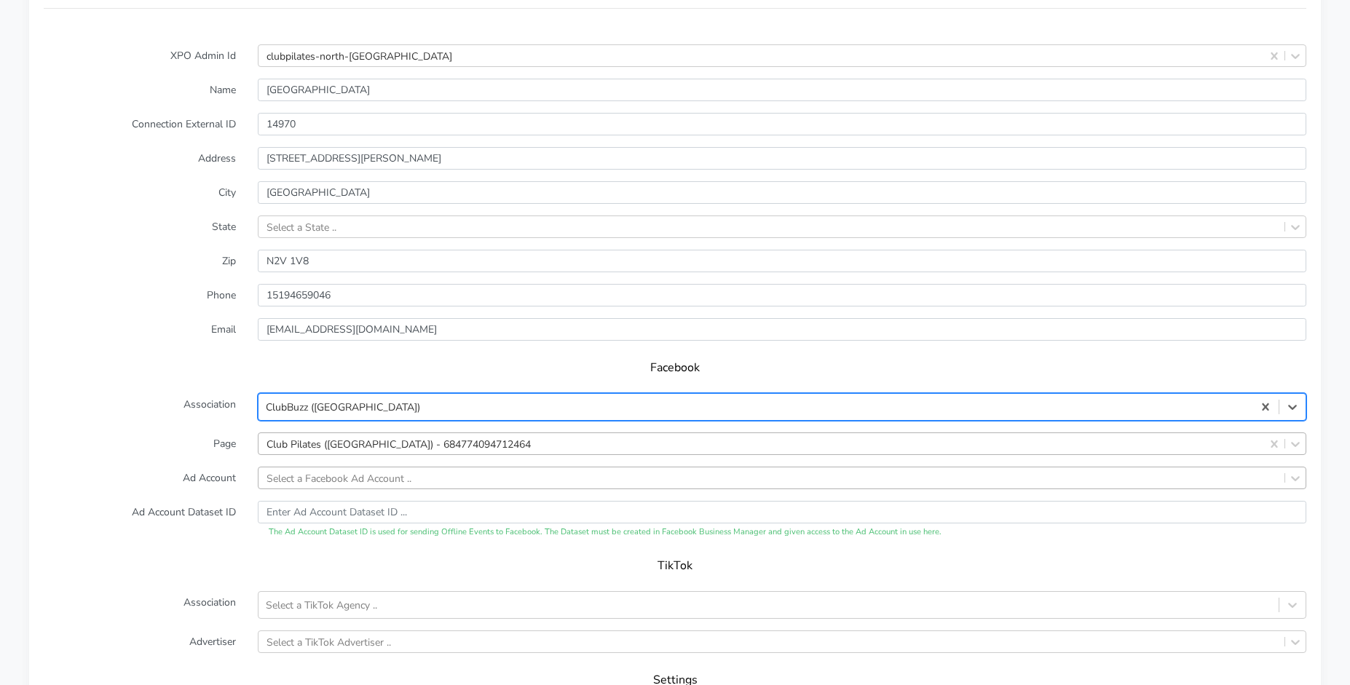
click at [328, 482] on div "Select a Facebook Ad Account .." at bounding box center [782, 478] width 1049 height 23
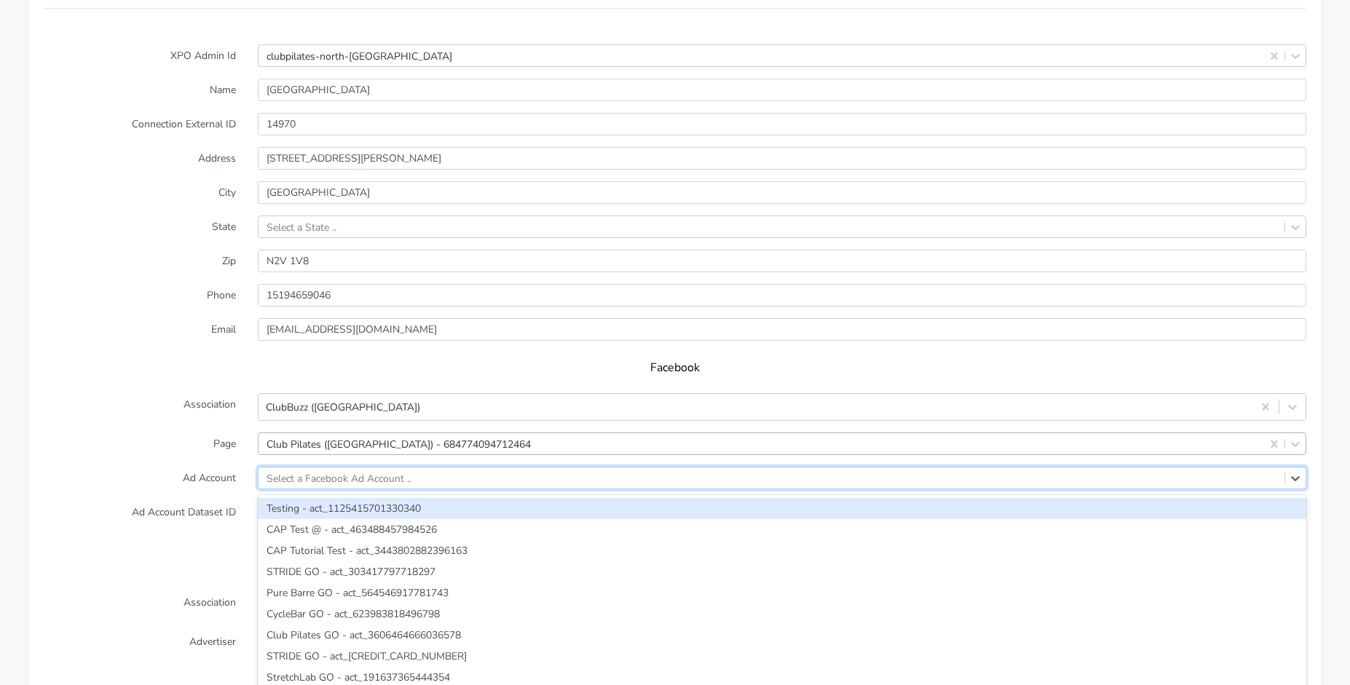
scroll to position [1142, 0]
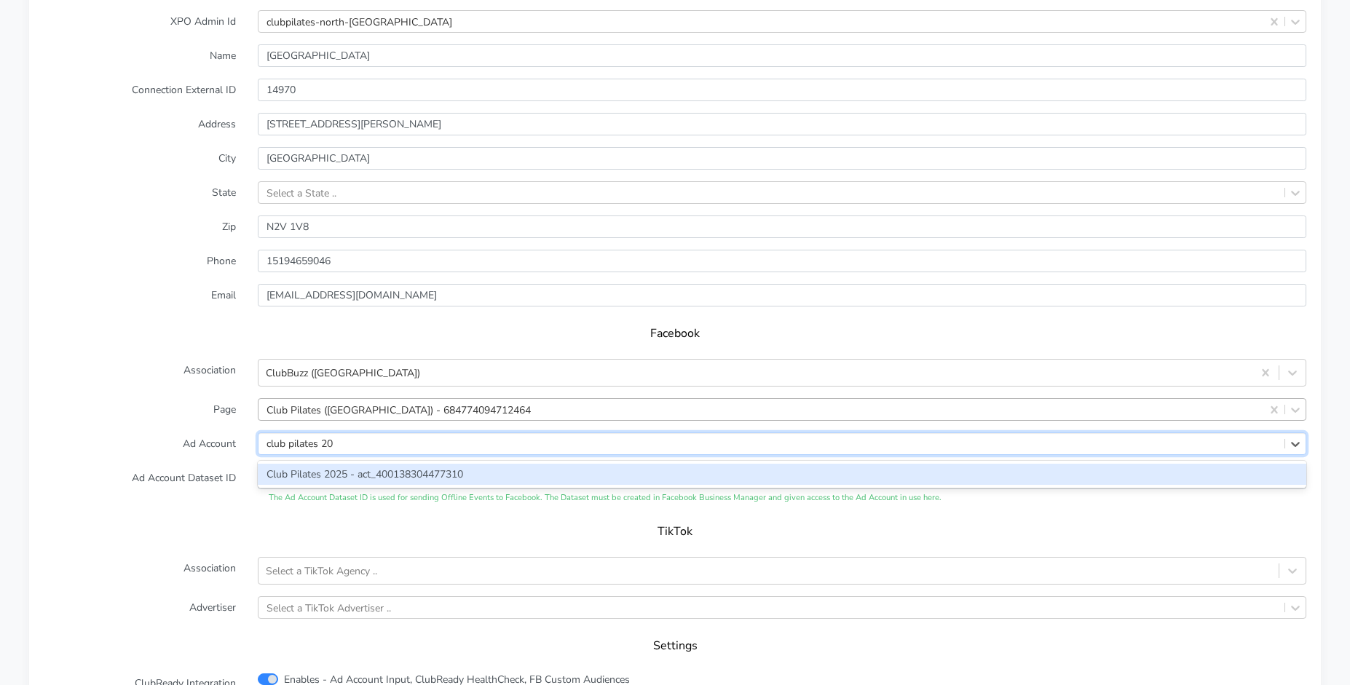
type input "club pilates 202"
click at [344, 471] on div "Club Pilates 2025 - act_400138304477310" at bounding box center [782, 474] width 1049 height 21
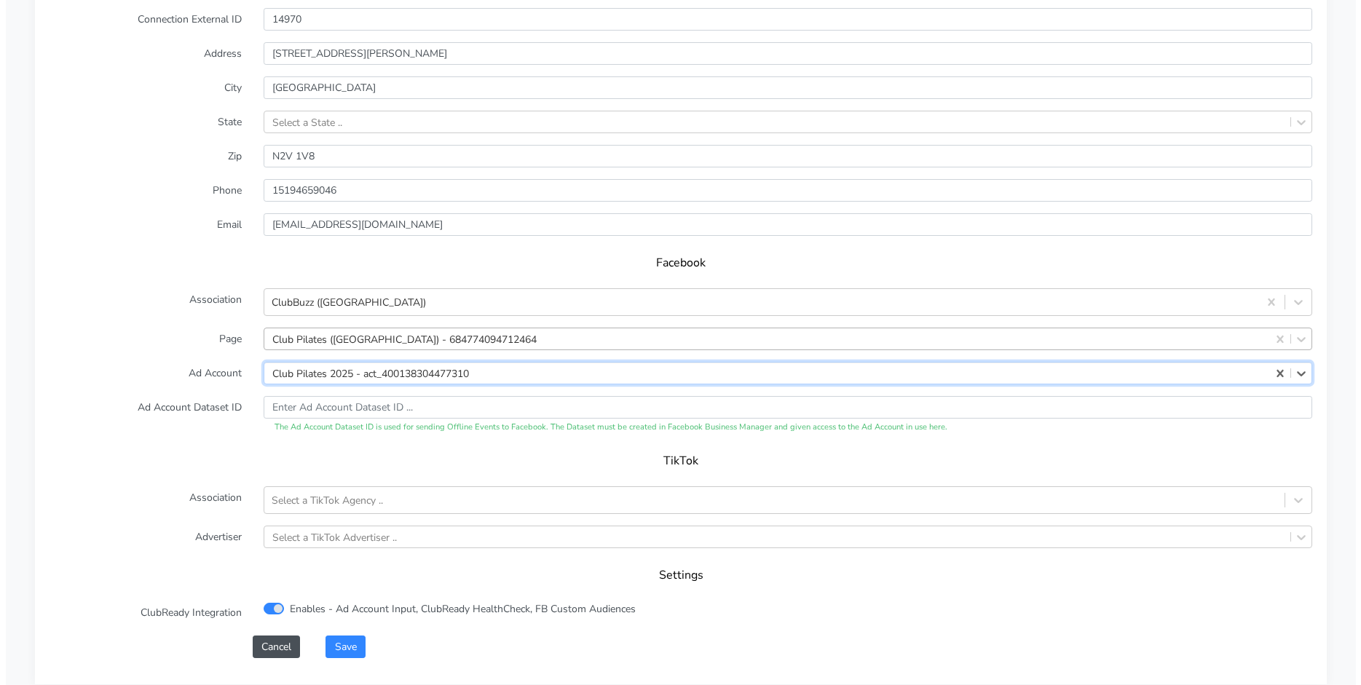
scroll to position [1357, 0]
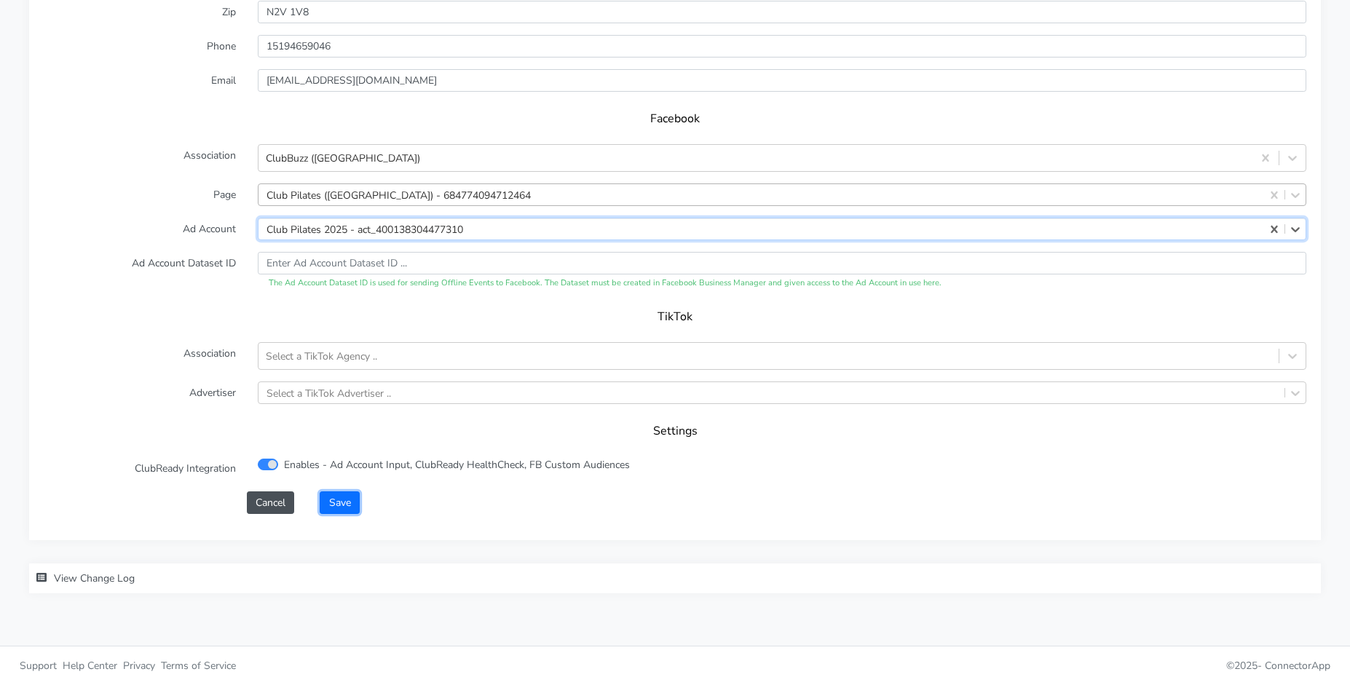
click at [342, 500] on button "Save" at bounding box center [339, 503] width 39 height 23
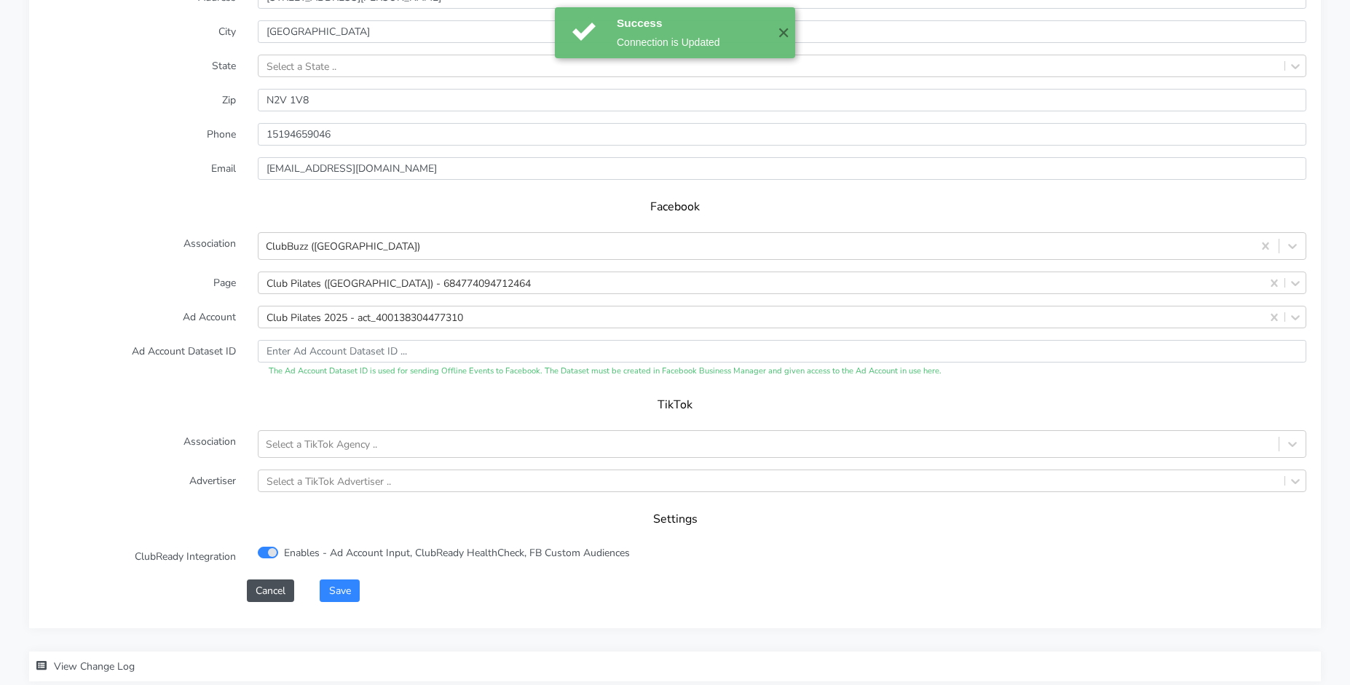
scroll to position [1395, 0]
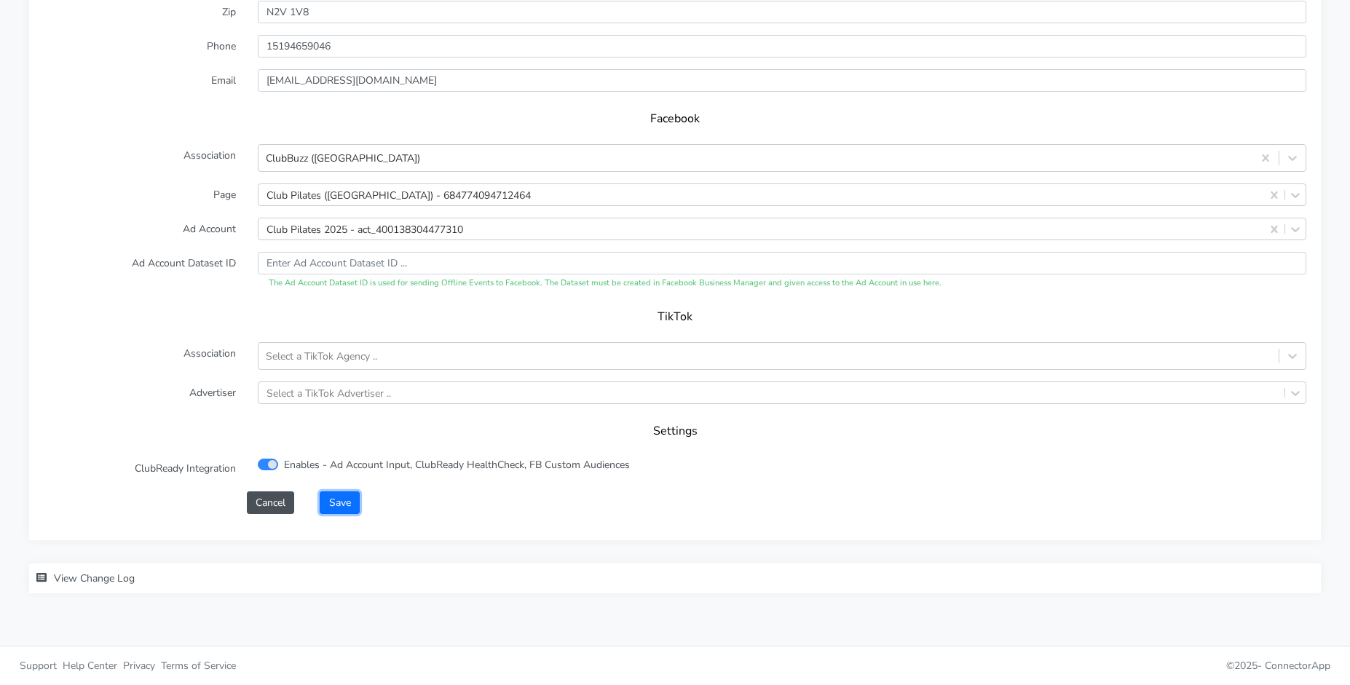
click at [338, 505] on button "Save" at bounding box center [339, 503] width 39 height 23
